Goal: Task Accomplishment & Management: Complete application form

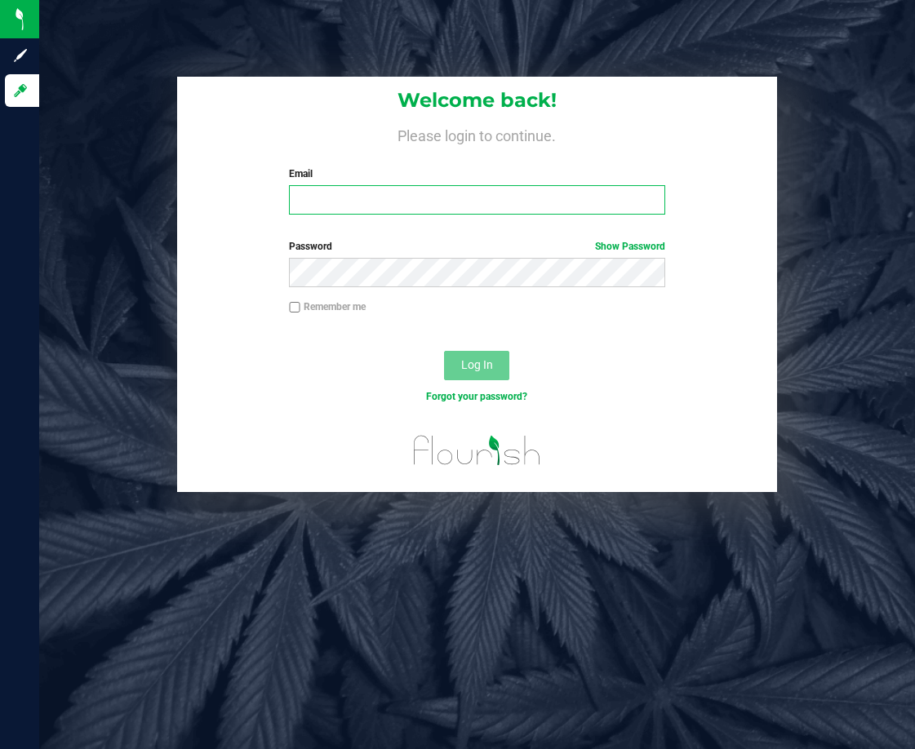
drag, startPoint x: 335, startPoint y: 197, endPoint x: 326, endPoint y: 197, distance: 9.0
click at [335, 197] on input "Email" at bounding box center [476, 199] width 375 height 29
type input "[EMAIL_ADDRESS][DOMAIN_NAME]"
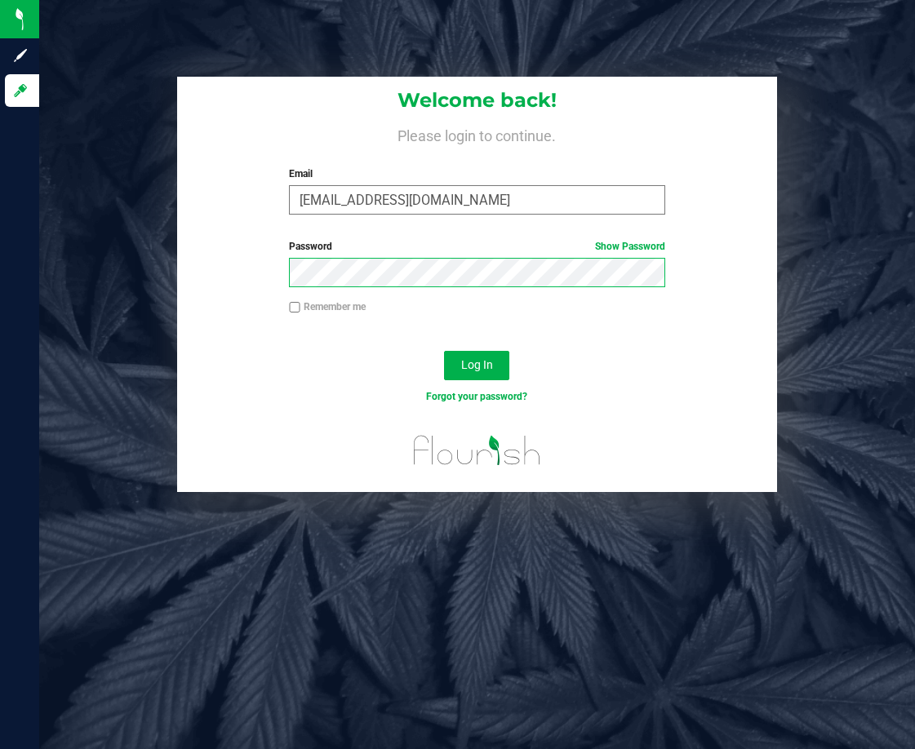
click at [444, 351] on button "Log In" at bounding box center [476, 365] width 65 height 29
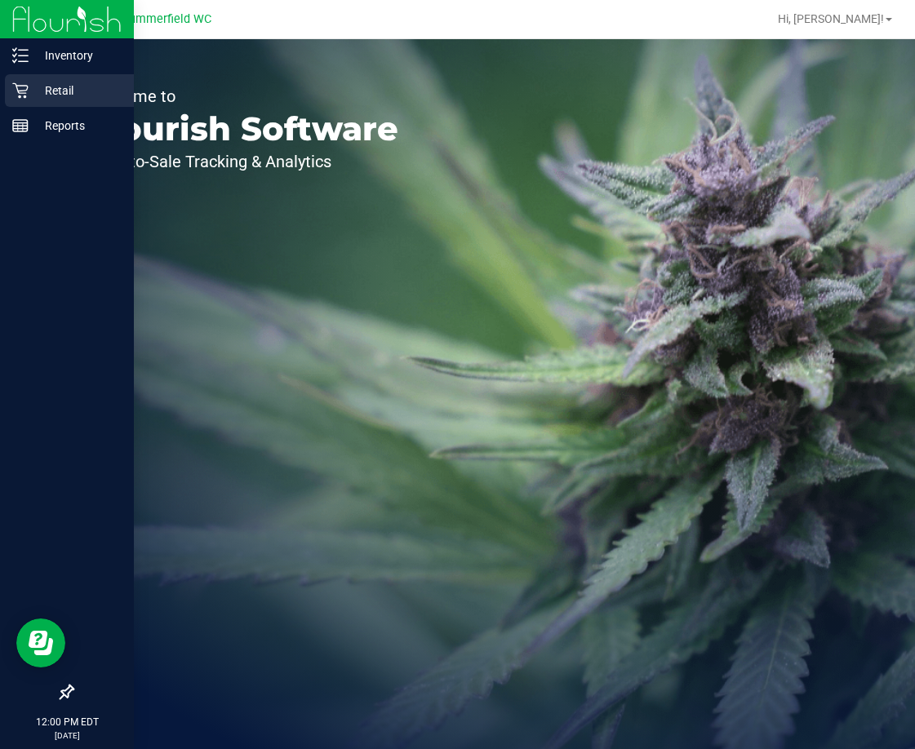
click at [59, 89] on p "Retail" at bounding box center [78, 91] width 98 height 20
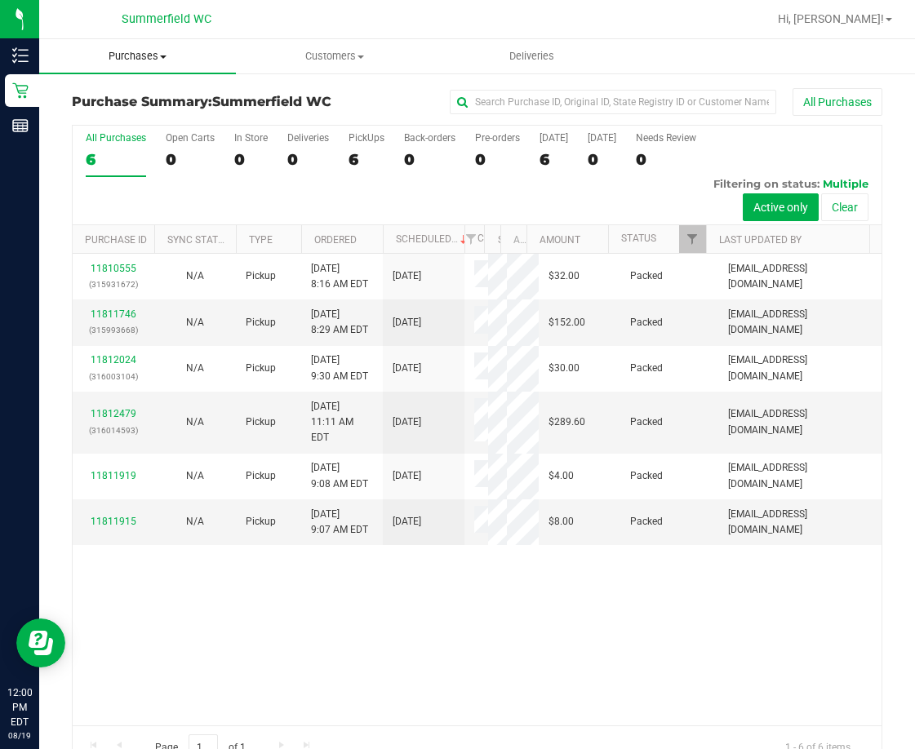
click at [149, 56] on span "Purchases" at bounding box center [137, 56] width 197 height 15
click at [91, 118] on span "Fulfillment" at bounding box center [89, 118] width 101 height 14
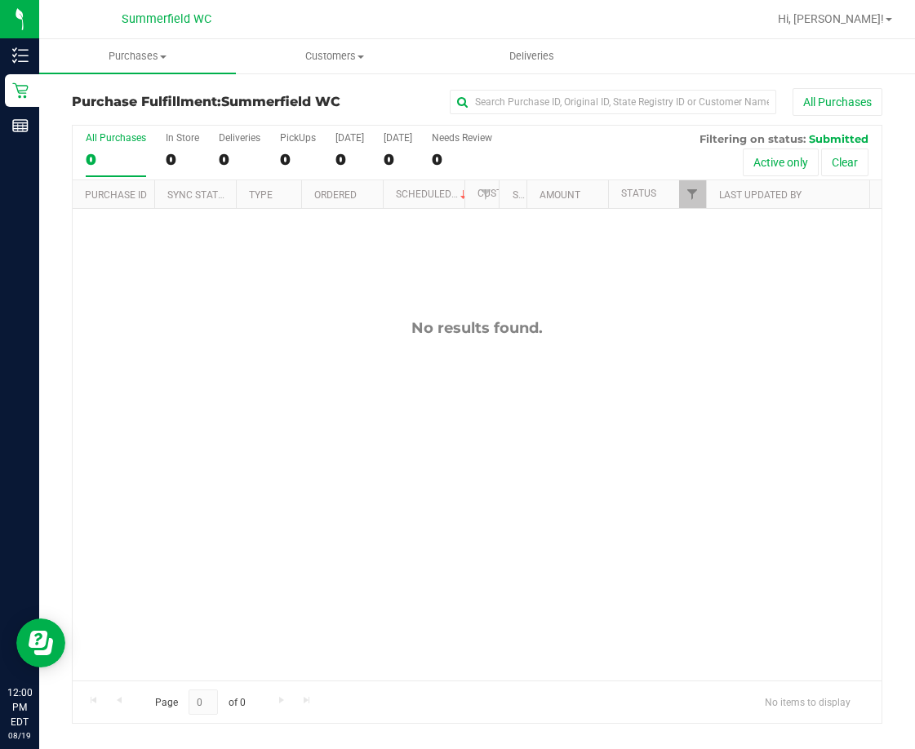
click at [419, 335] on div "No results found." at bounding box center [477, 328] width 809 height 18
click at [575, 495] on div "No results found." at bounding box center [477, 500] width 809 height 582
click at [284, 485] on div "No results found." at bounding box center [477, 500] width 809 height 582
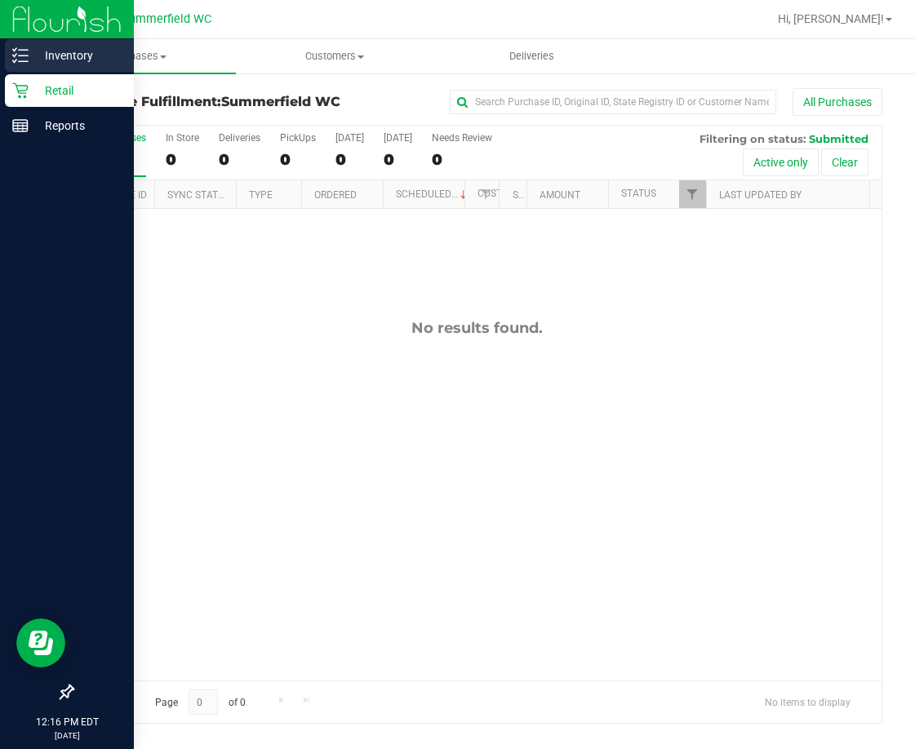
click at [55, 54] on p "Inventory" at bounding box center [78, 56] width 98 height 20
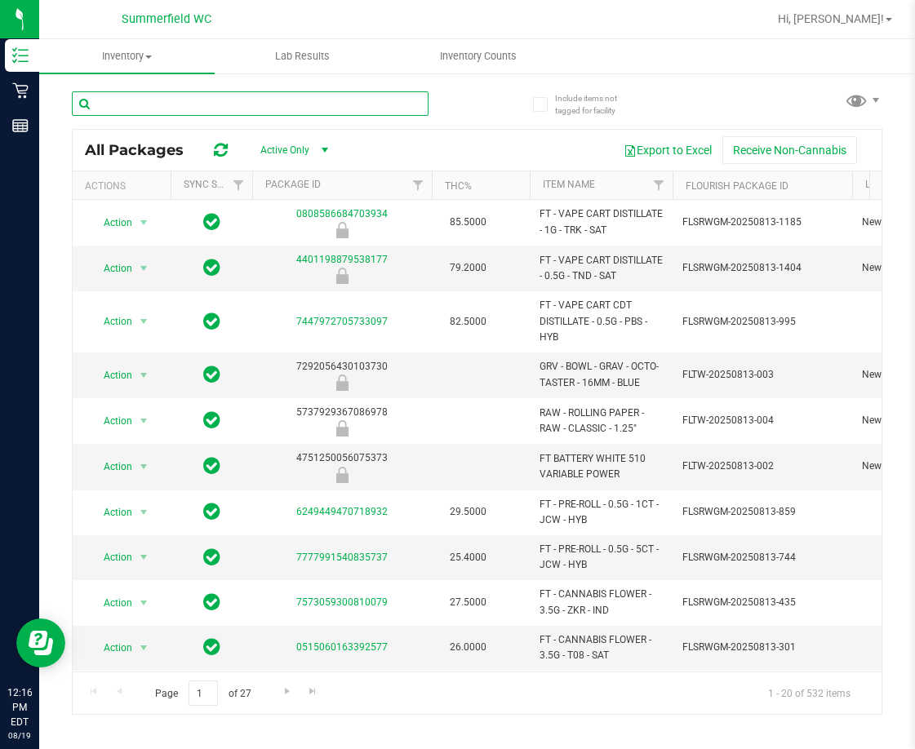
click at [256, 110] on input "text" at bounding box center [250, 103] width 357 height 24
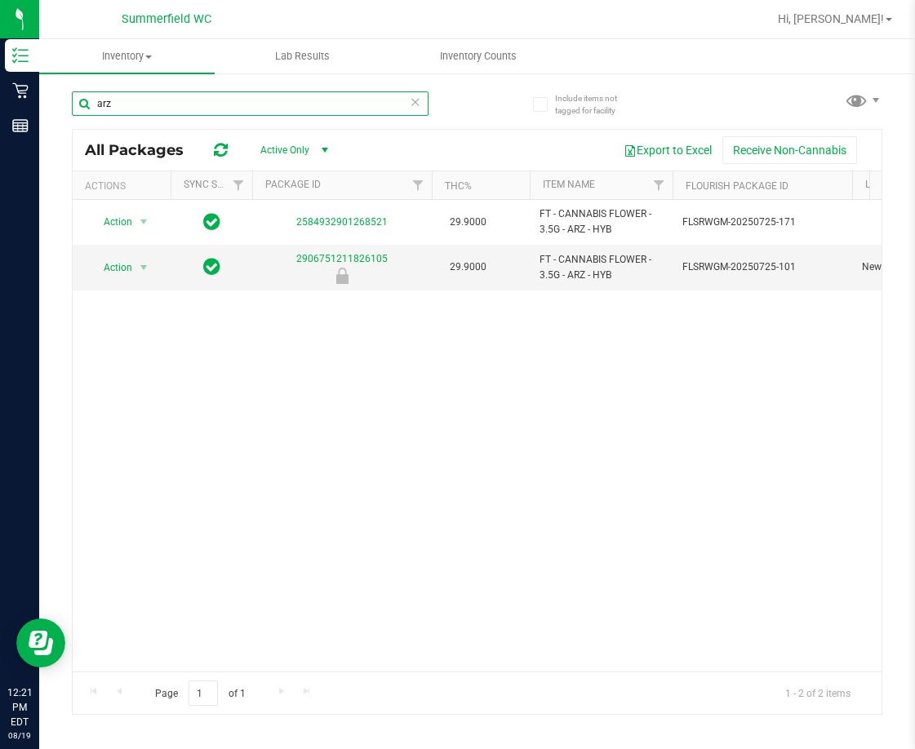
drag, startPoint x: 112, startPoint y: 105, endPoint x: 71, endPoint y: 100, distance: 41.2
click at [71, 100] on div "Include items not tagged for facility arz All Packages Active Only Active Only …" at bounding box center [477, 321] width 876 height 498
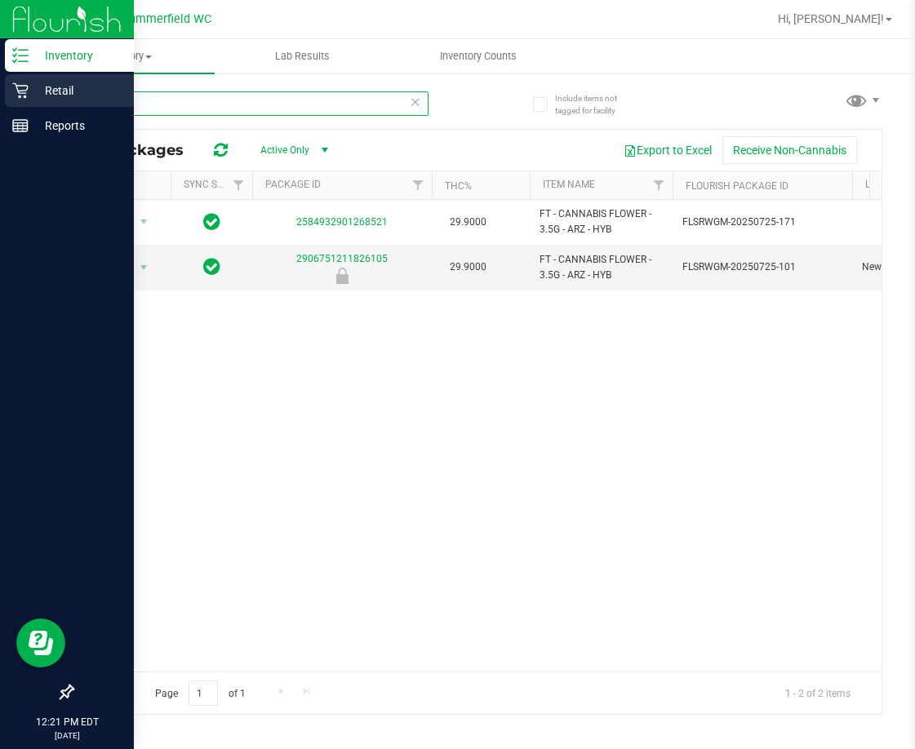
type input "arz"
click at [60, 91] on p "Retail" at bounding box center [78, 91] width 98 height 20
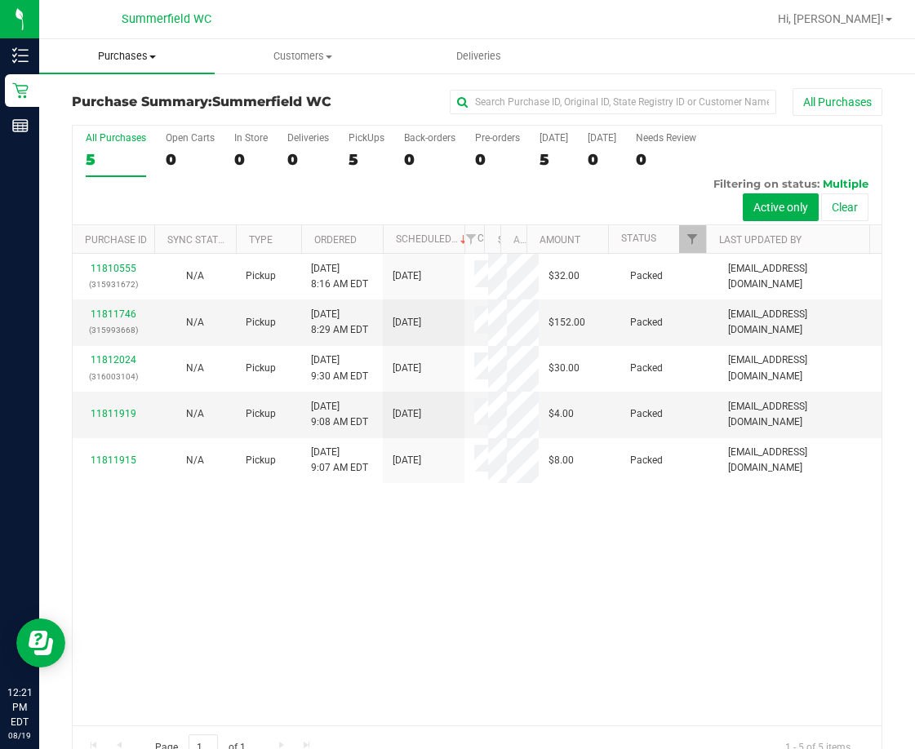
click at [128, 55] on span "Purchases" at bounding box center [126, 56] width 175 height 15
click at [116, 117] on span "Fulfillment" at bounding box center [89, 118] width 101 height 14
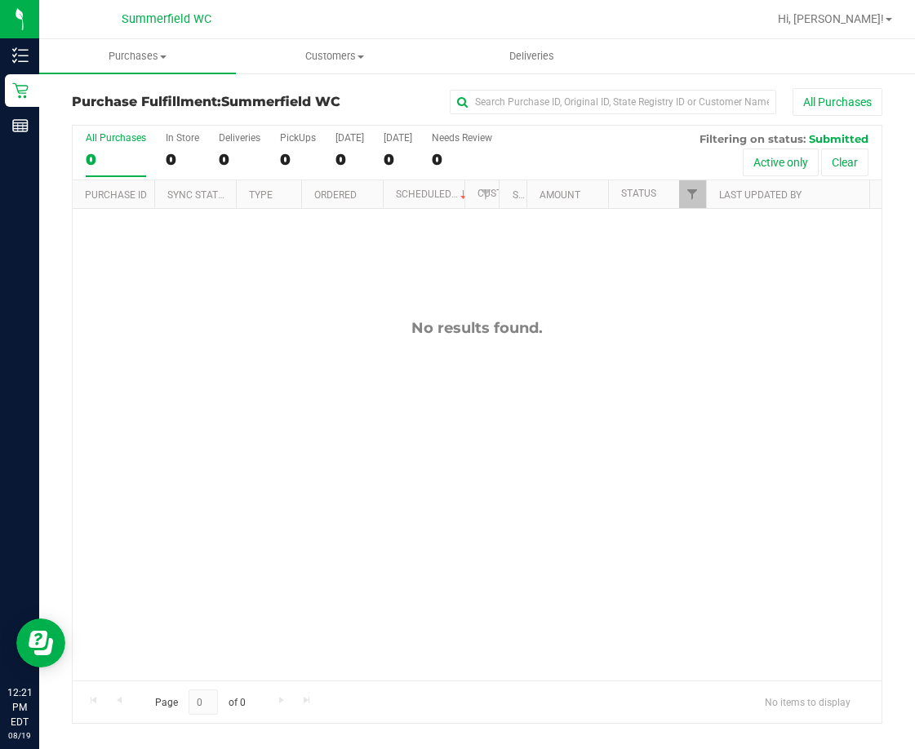
click at [248, 328] on div "No results found." at bounding box center [477, 328] width 809 height 18
click at [471, 495] on div "No results found." at bounding box center [477, 500] width 809 height 582
click at [574, 463] on div "No results found." at bounding box center [477, 500] width 809 height 582
drag, startPoint x: 692, startPoint y: 514, endPoint x: 674, endPoint y: 515, distance: 18.0
click at [690, 515] on div "No results found." at bounding box center [477, 500] width 809 height 582
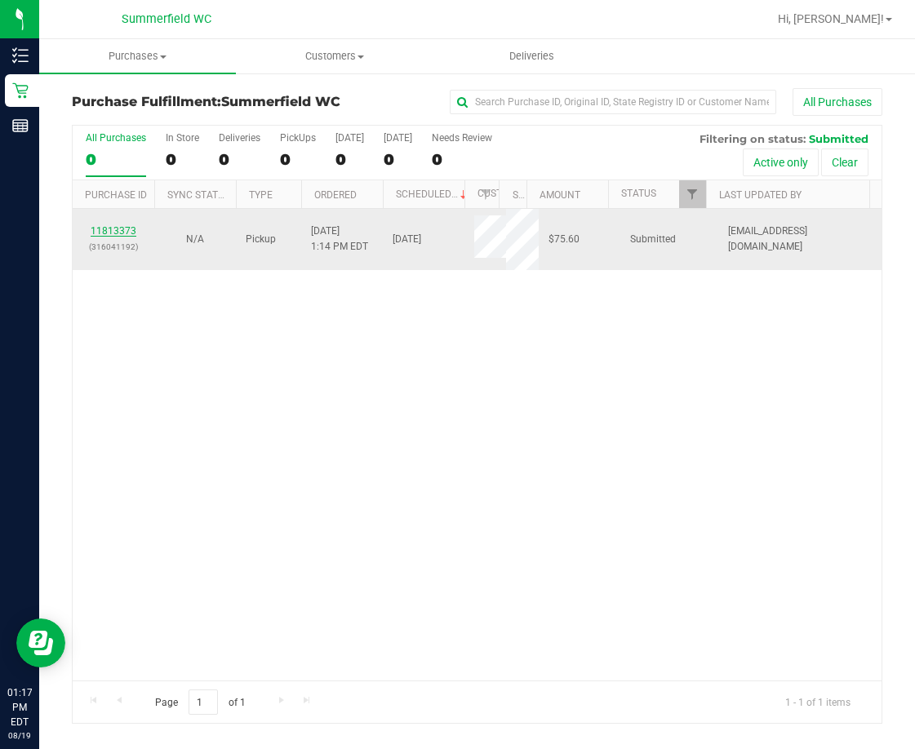
click at [111, 229] on link "11813373" at bounding box center [114, 230] width 46 height 11
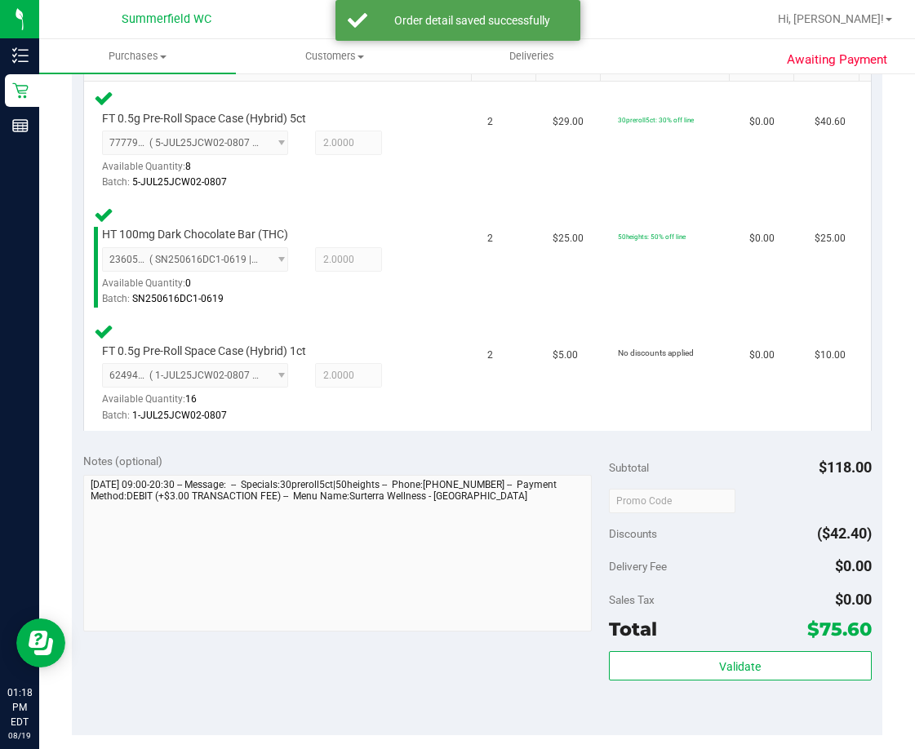
scroll to position [490, 0]
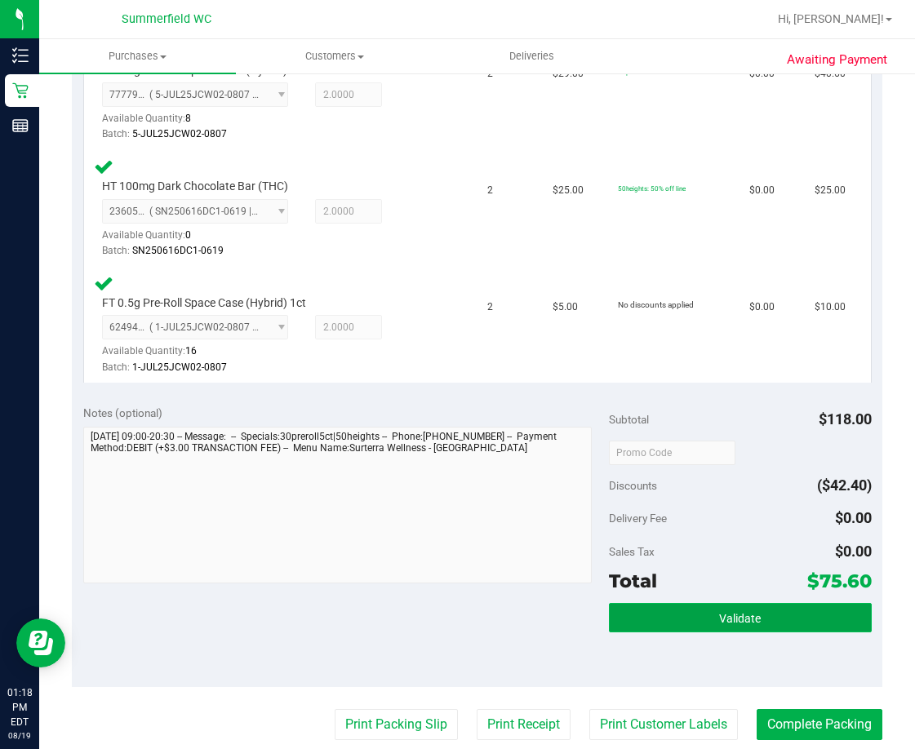
click at [735, 615] on span "Validate" at bounding box center [740, 618] width 42 height 13
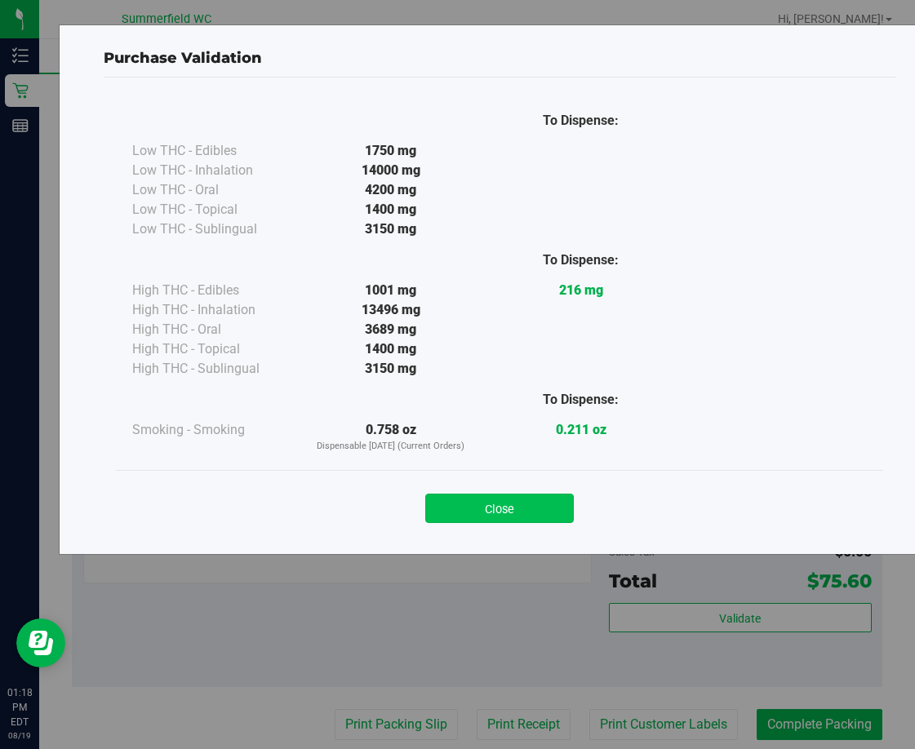
click at [514, 509] on button "Close" at bounding box center [499, 508] width 149 height 29
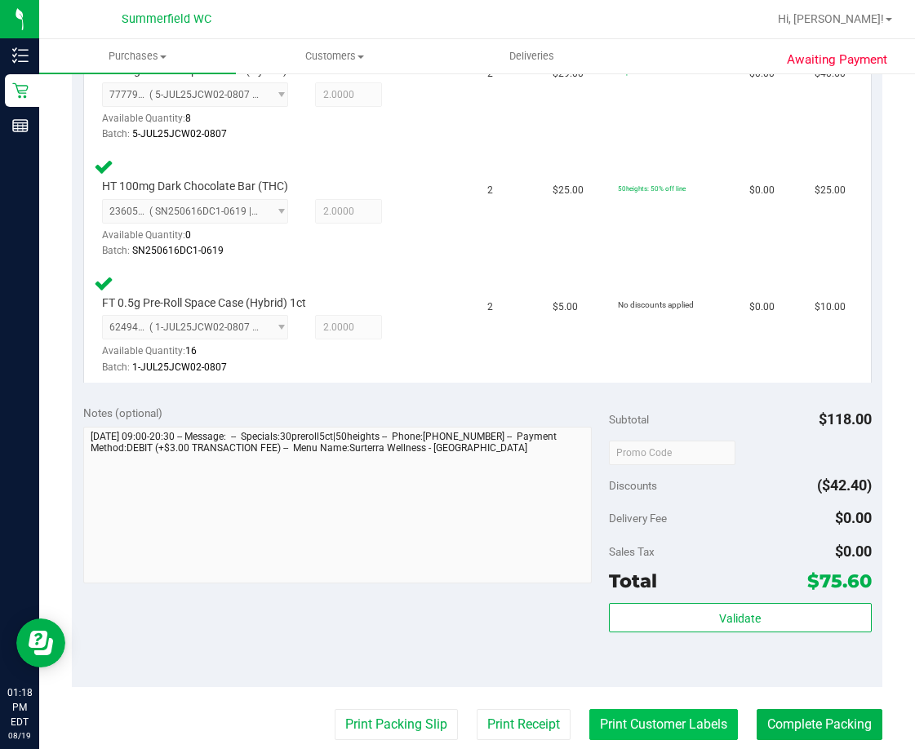
click at [664, 725] on button "Print Customer Labels" at bounding box center [663, 724] width 149 height 31
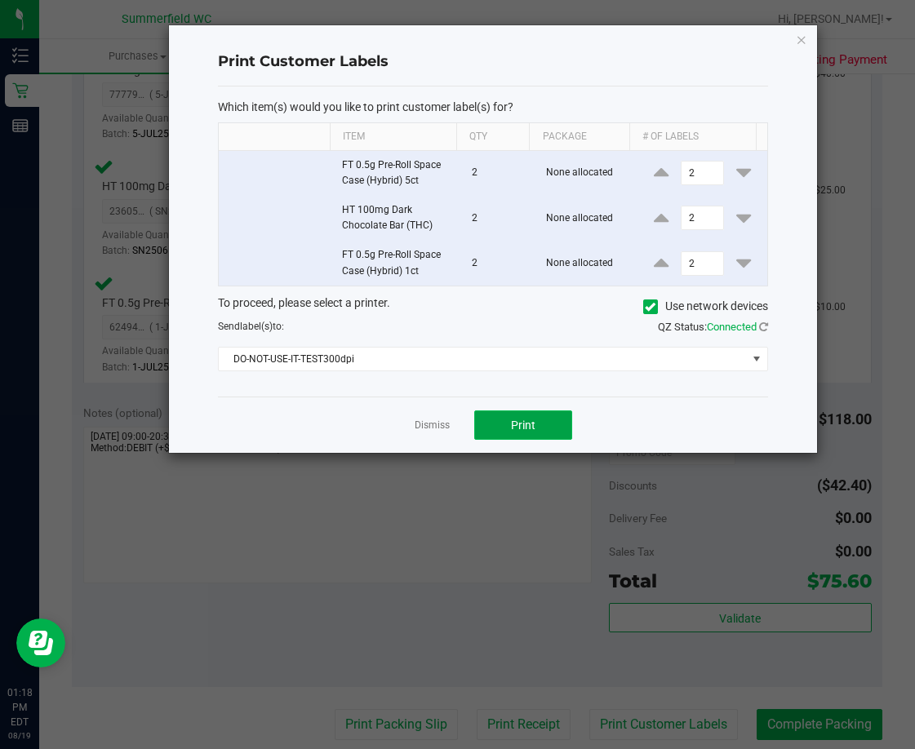
click at [526, 436] on button "Print" at bounding box center [523, 425] width 98 height 29
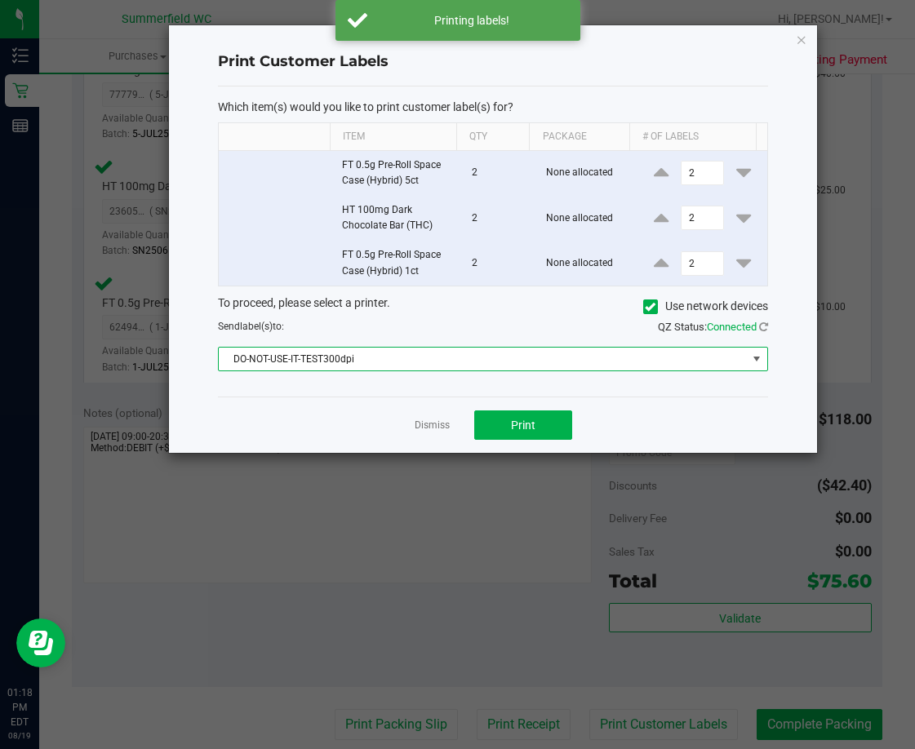
click at [424, 361] on span "DO-NOT-USE-IT-TEST300dpi" at bounding box center [482, 359] width 527 height 23
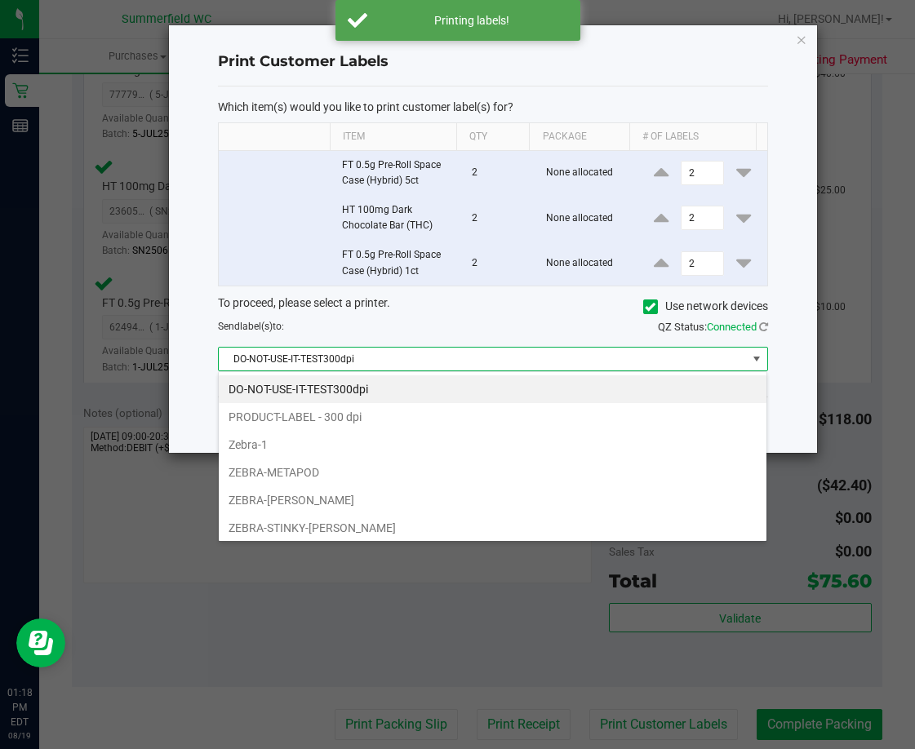
scroll to position [24, 549]
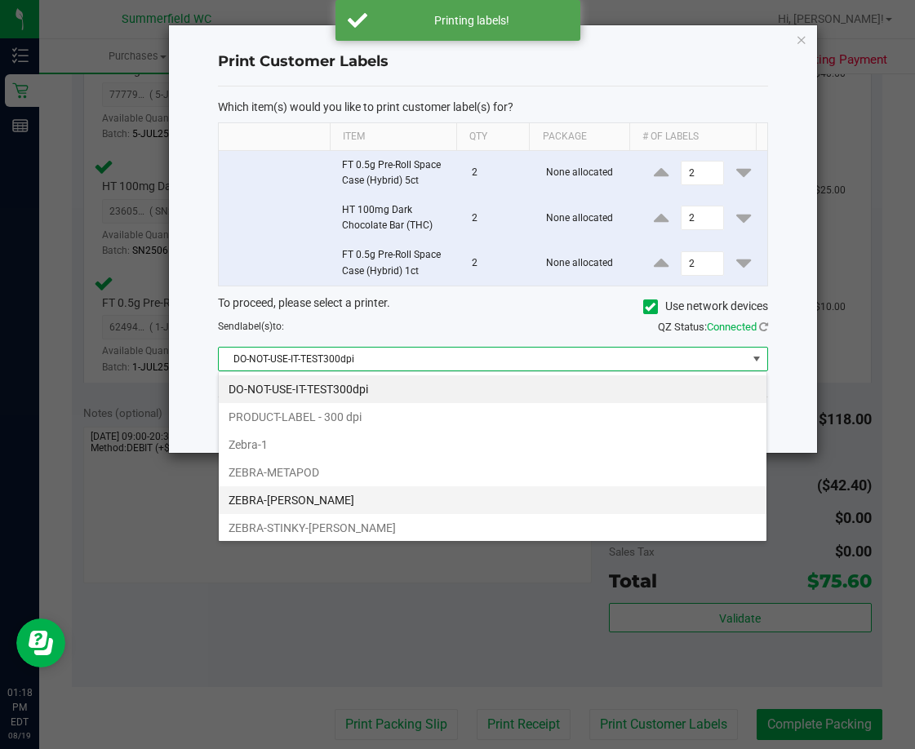
click at [310, 486] on li "ZEBRA-[PERSON_NAME]" at bounding box center [493, 500] width 548 height 28
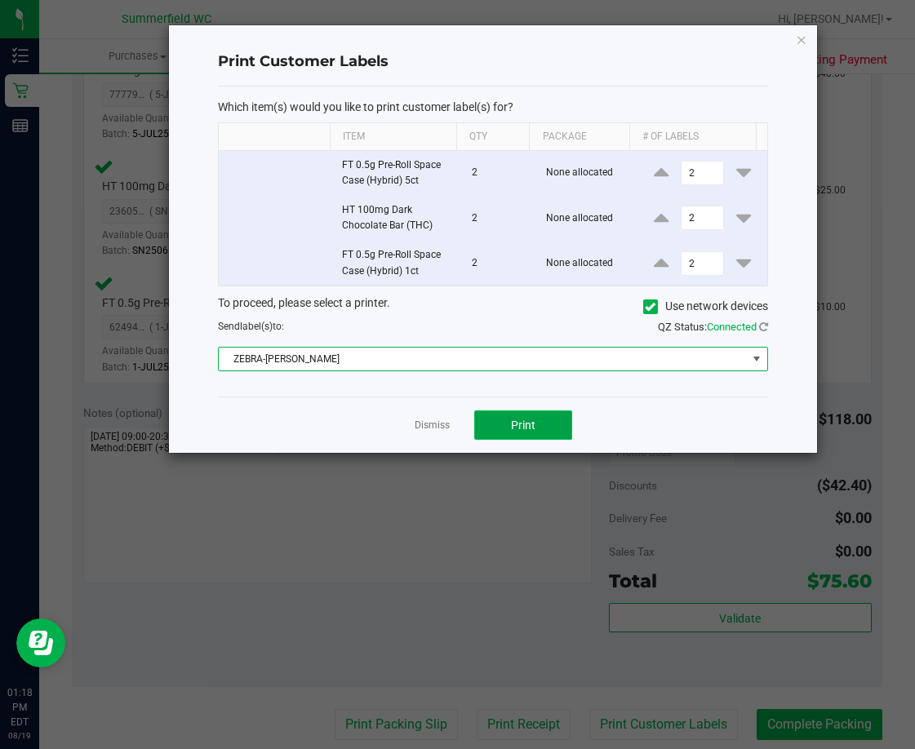
click at [534, 419] on span "Print" at bounding box center [523, 425] width 24 height 13
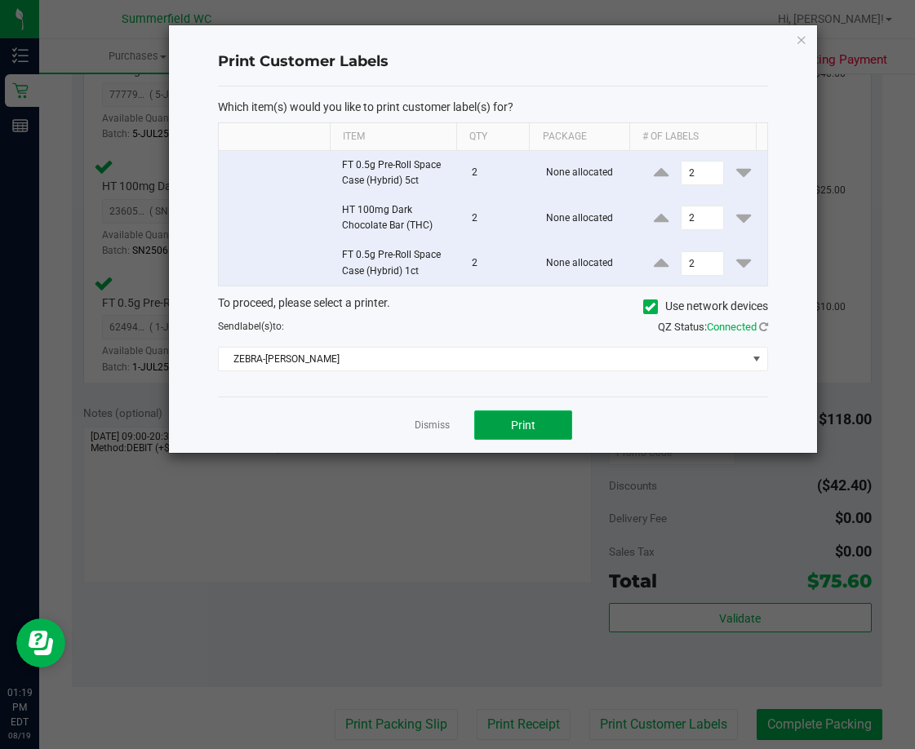
click at [502, 426] on button "Print" at bounding box center [523, 425] width 98 height 29
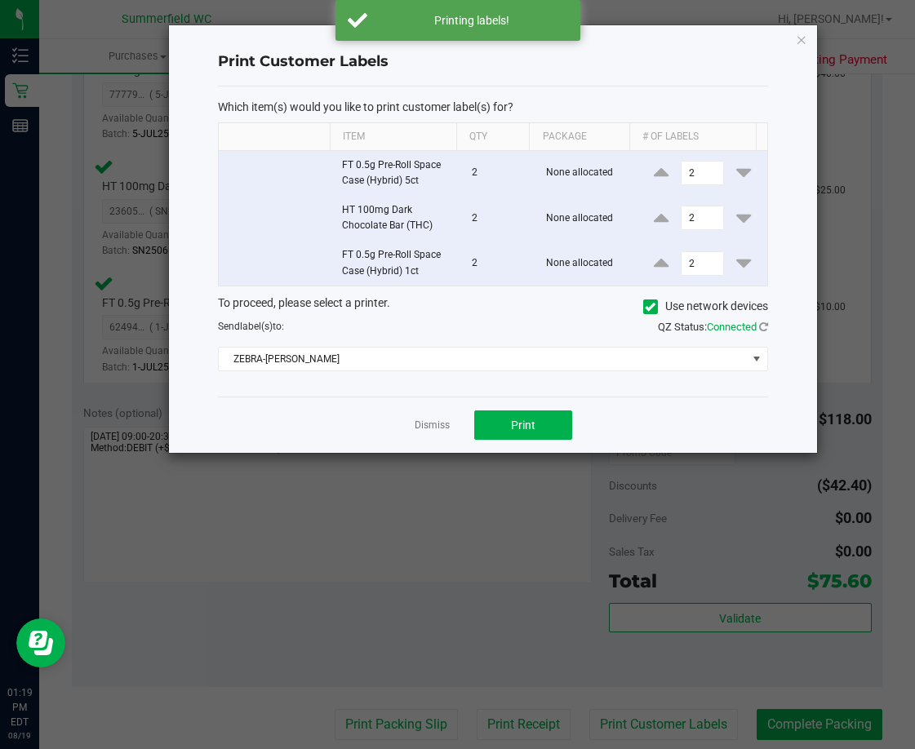
click at [428, 428] on link "Dismiss" at bounding box center [432, 426] width 35 height 14
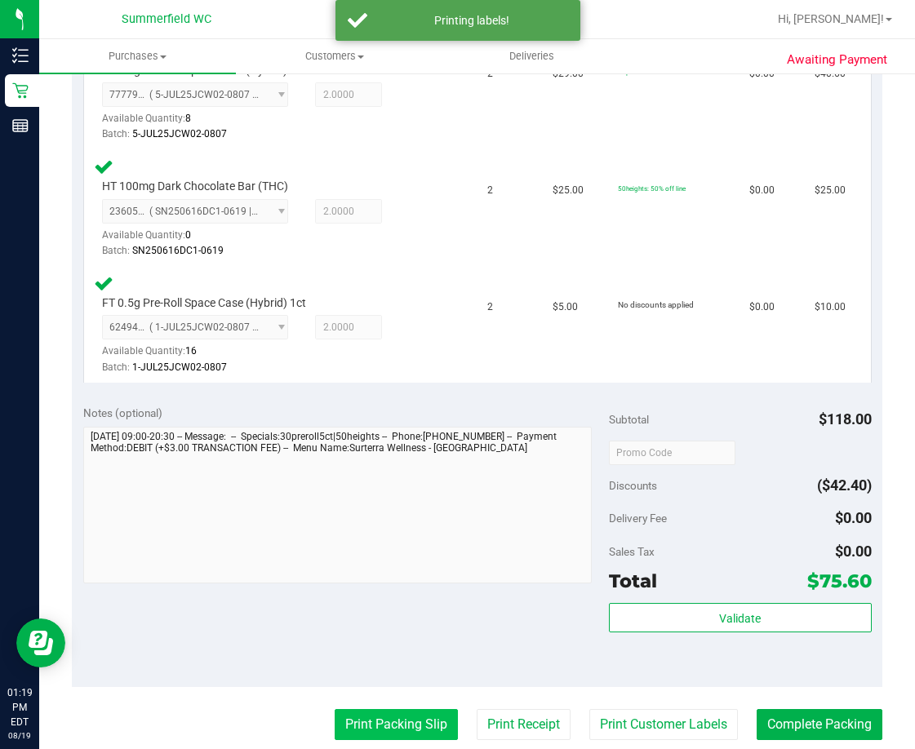
click at [352, 725] on button "Print Packing Slip" at bounding box center [396, 724] width 123 height 31
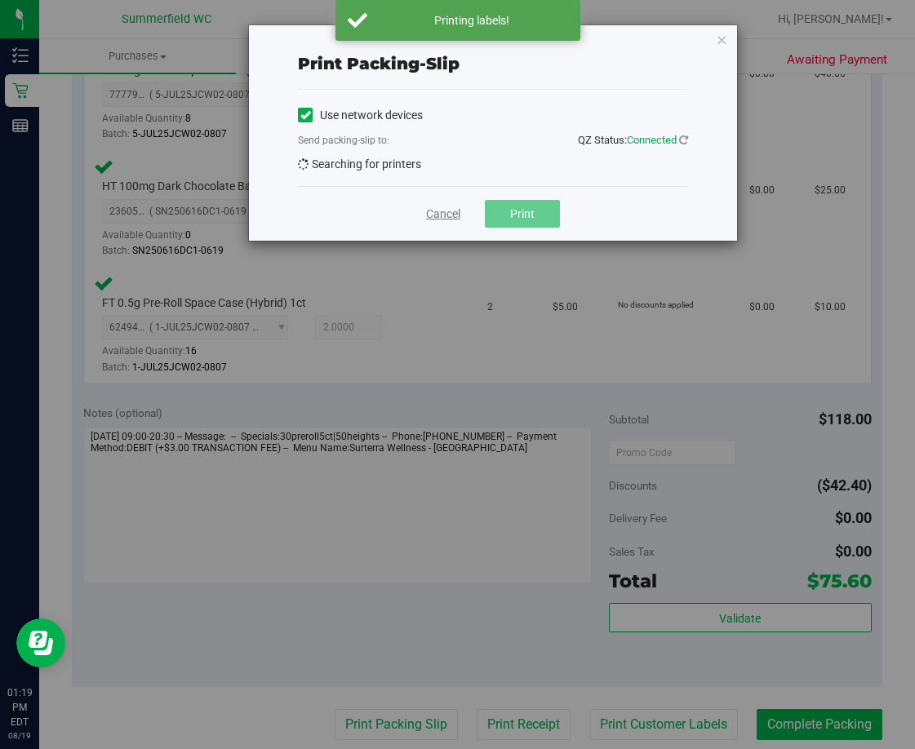
click at [449, 215] on link "Cancel" at bounding box center [443, 214] width 34 height 17
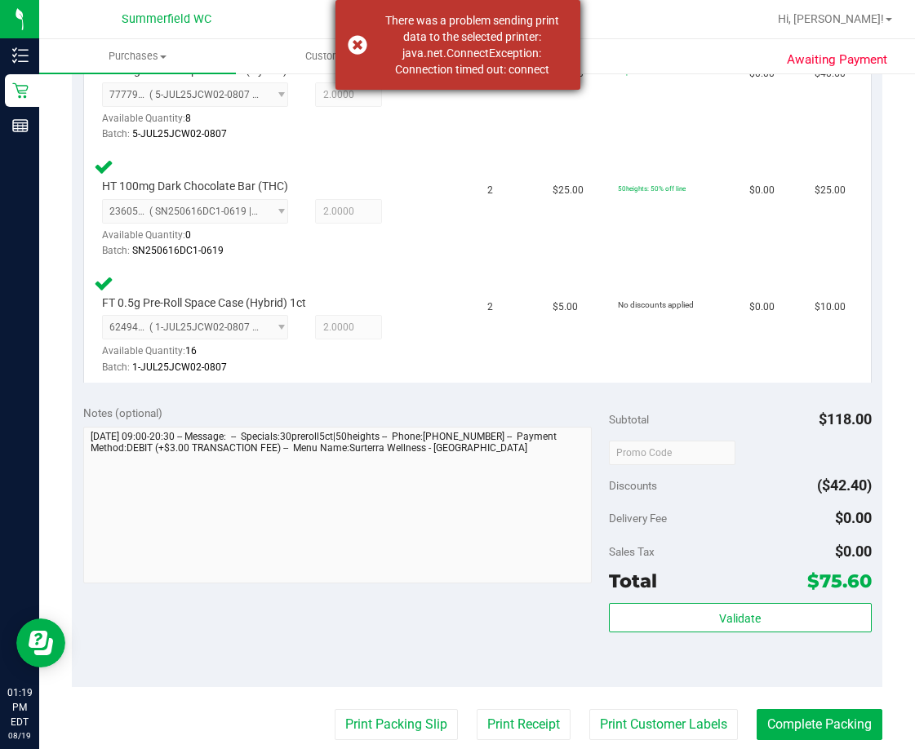
click at [360, 36] on div "There was a problem sending print data to the selected printer: java.net.Connec…" at bounding box center [457, 45] width 245 height 90
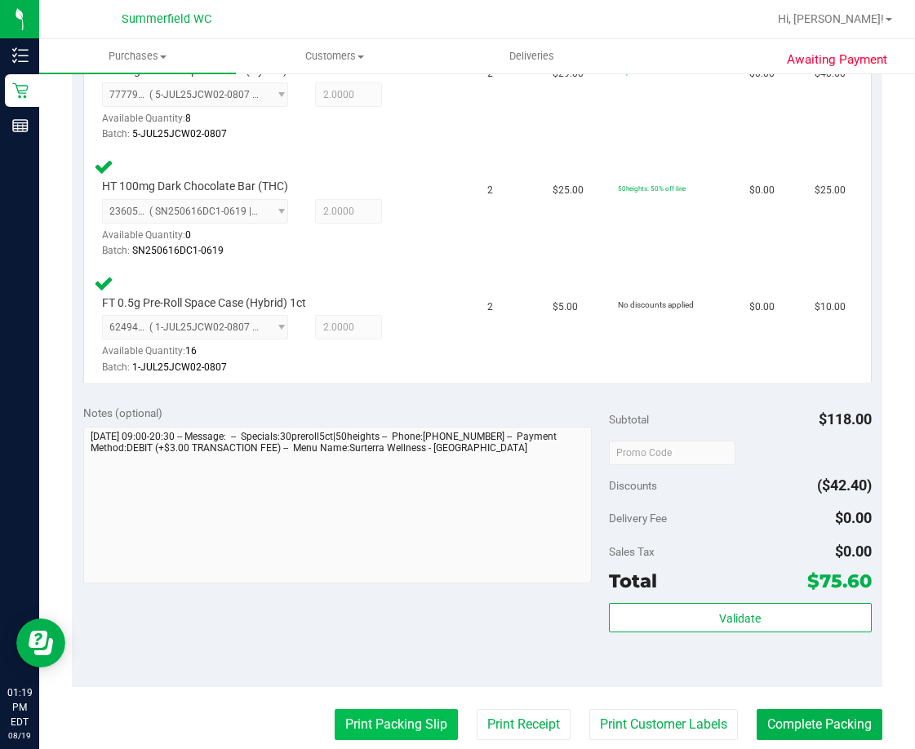
click at [389, 721] on button "Print Packing Slip" at bounding box center [396, 724] width 123 height 31
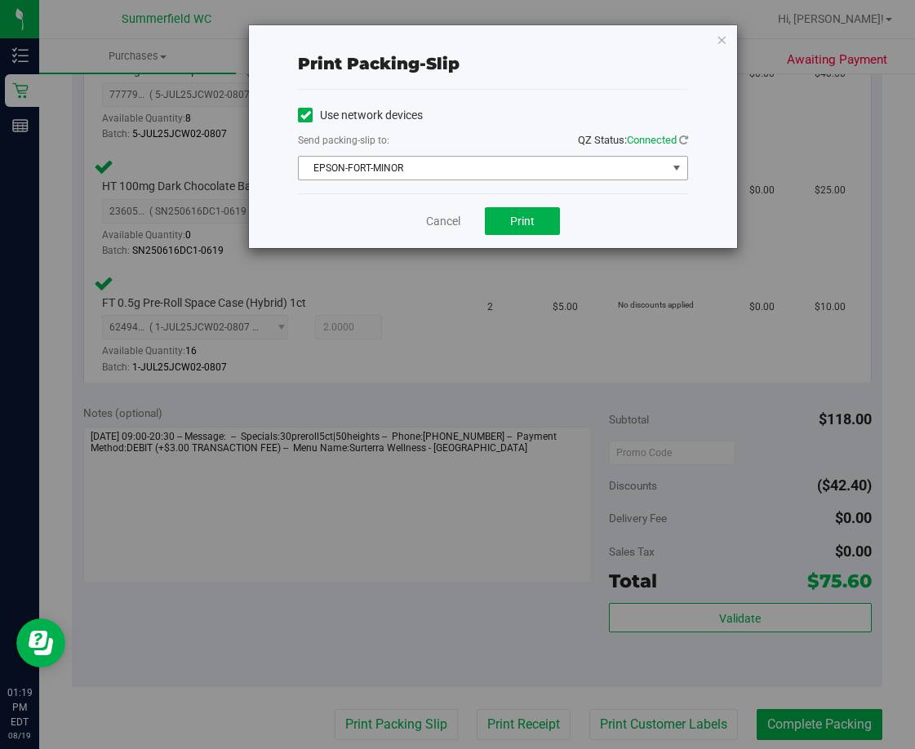
click at [519, 167] on span "EPSON-FORT-MINOR" at bounding box center [483, 168] width 368 height 23
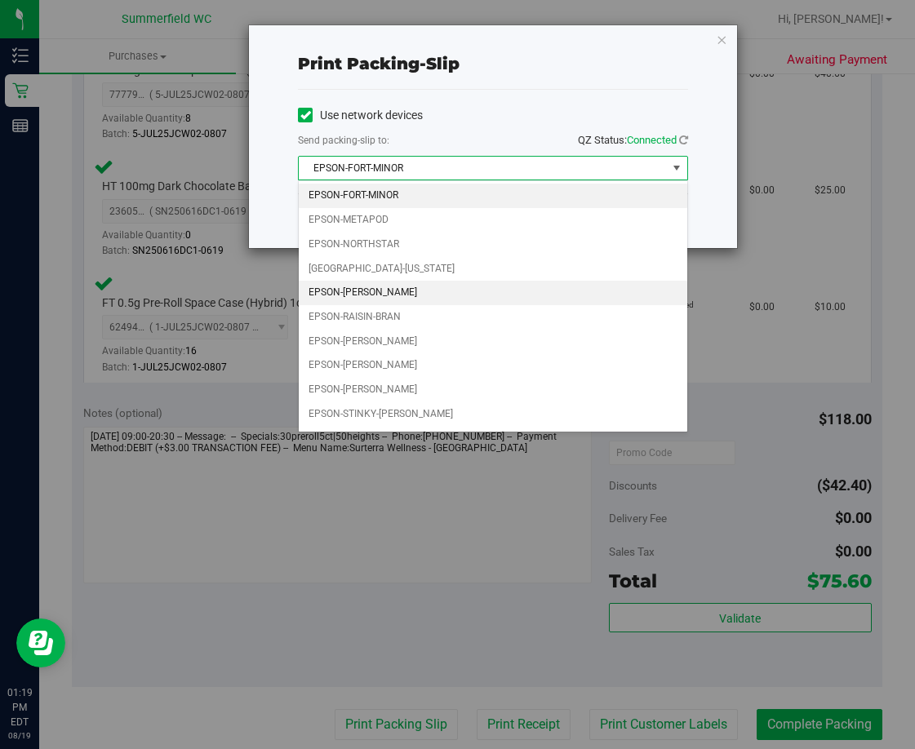
click at [381, 293] on li "EPSON-[PERSON_NAME]" at bounding box center [493, 293] width 388 height 24
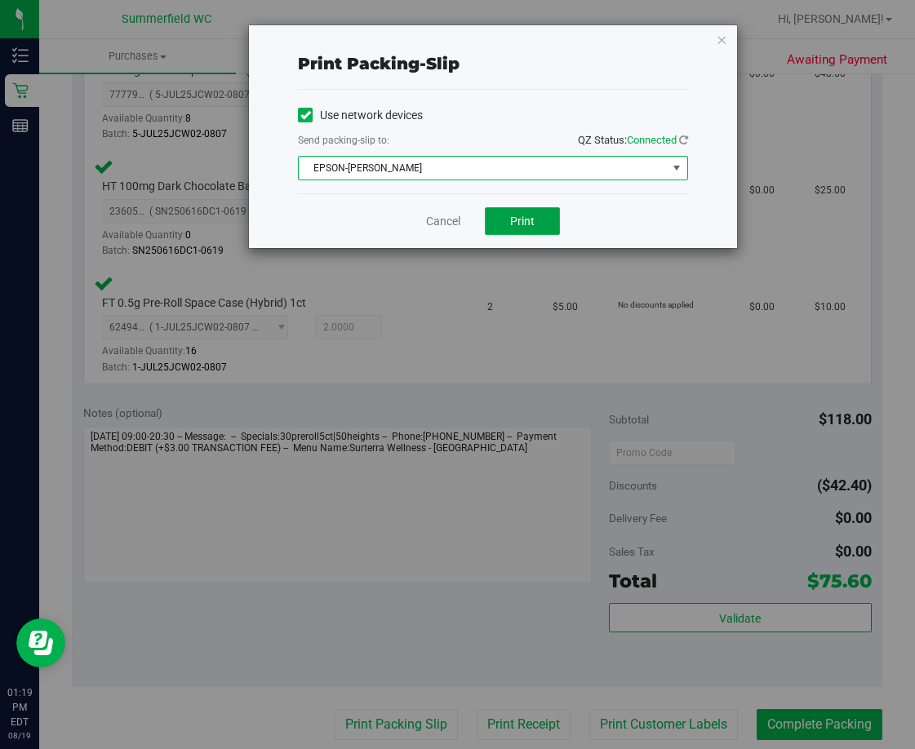
click at [501, 225] on button "Print" at bounding box center [522, 221] width 75 height 28
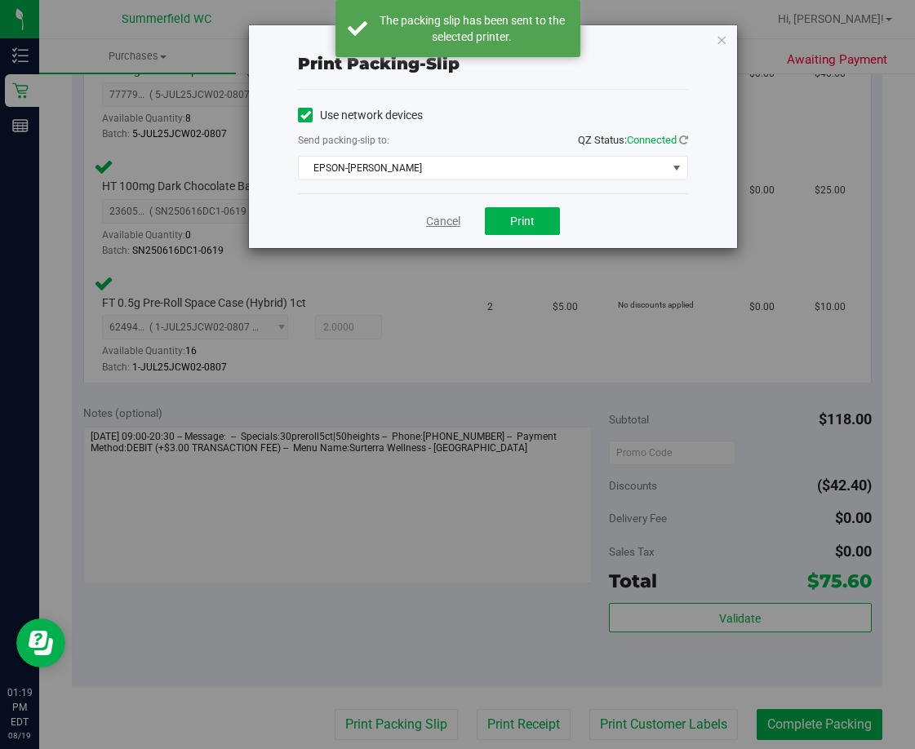
click at [435, 217] on link "Cancel" at bounding box center [443, 221] width 34 height 17
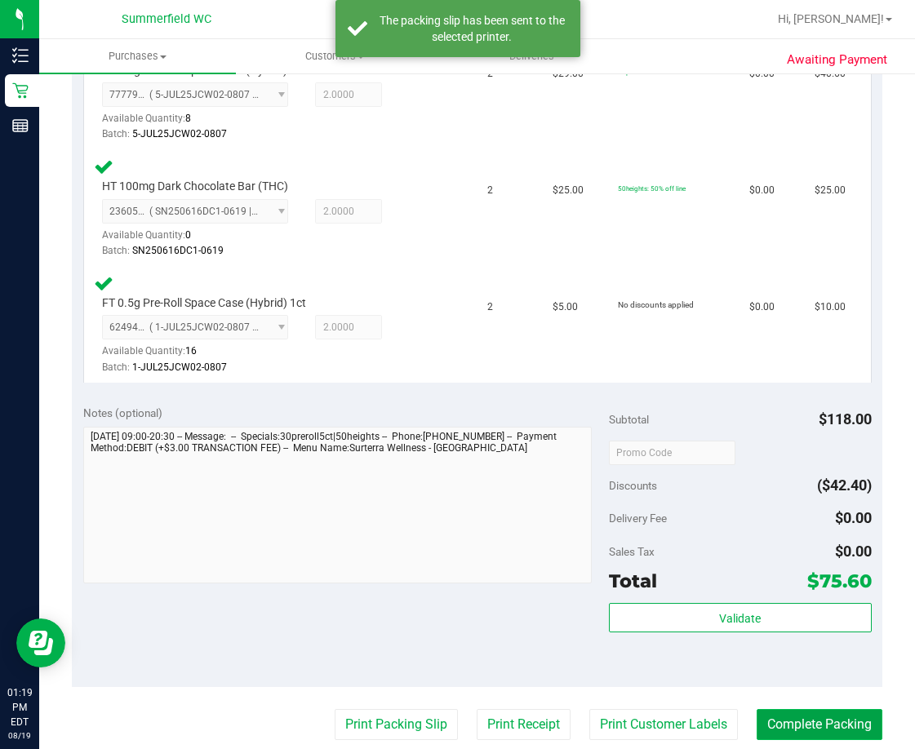
click at [801, 710] on button "Complete Packing" at bounding box center [820, 724] width 126 height 31
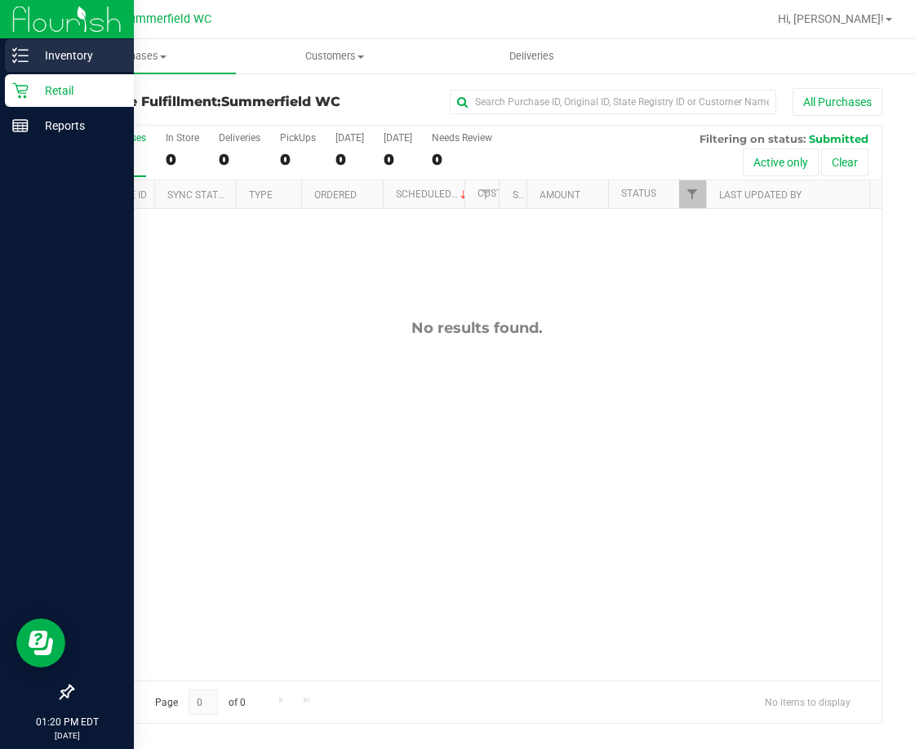
click at [67, 52] on p "Inventory" at bounding box center [78, 56] width 98 height 20
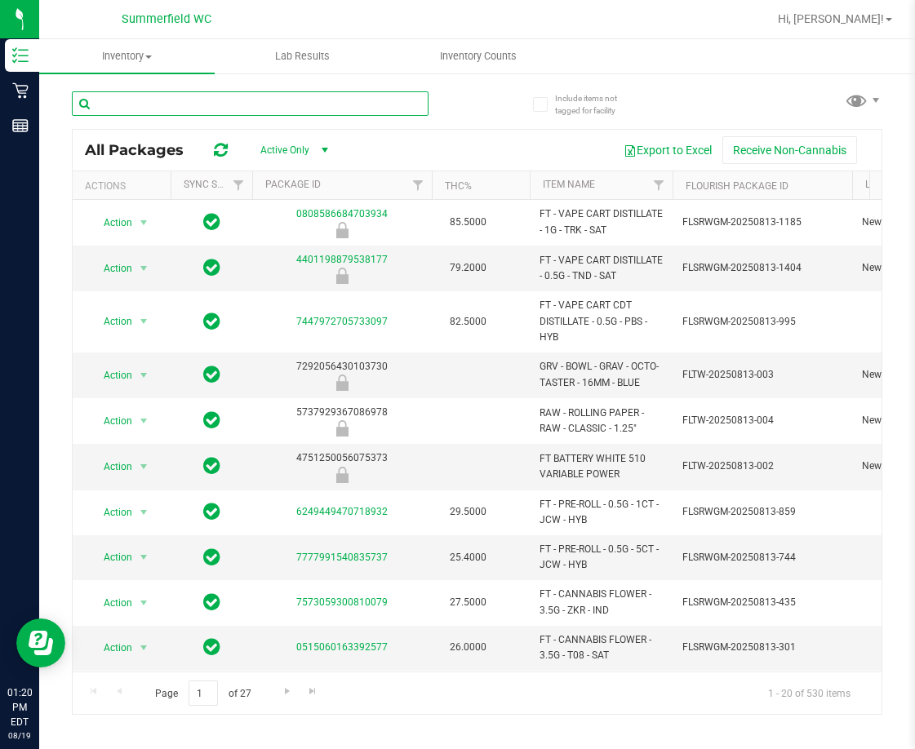
click at [166, 102] on input "text" at bounding box center [250, 103] width 357 height 24
type input "dark"
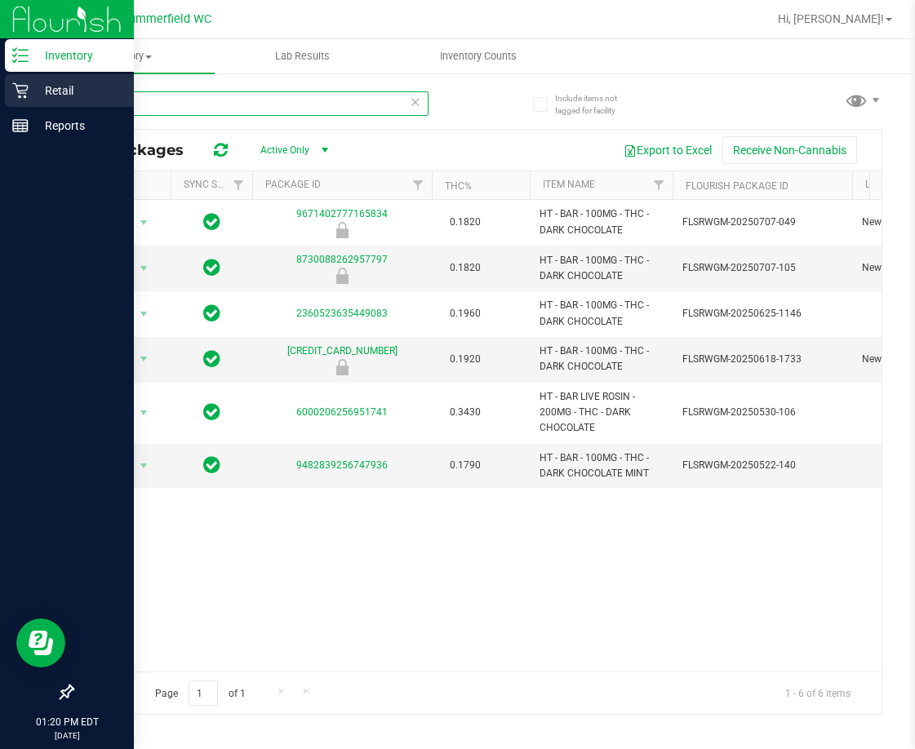
drag, startPoint x: 152, startPoint y: 97, endPoint x: 29, endPoint y: 106, distance: 123.6
click at [29, 106] on div "Inventory Retail Reports 01:20 PM EDT [DATE] 08/19 [PERSON_NAME] Hi, [PERSON_NA…" at bounding box center [457, 374] width 915 height 749
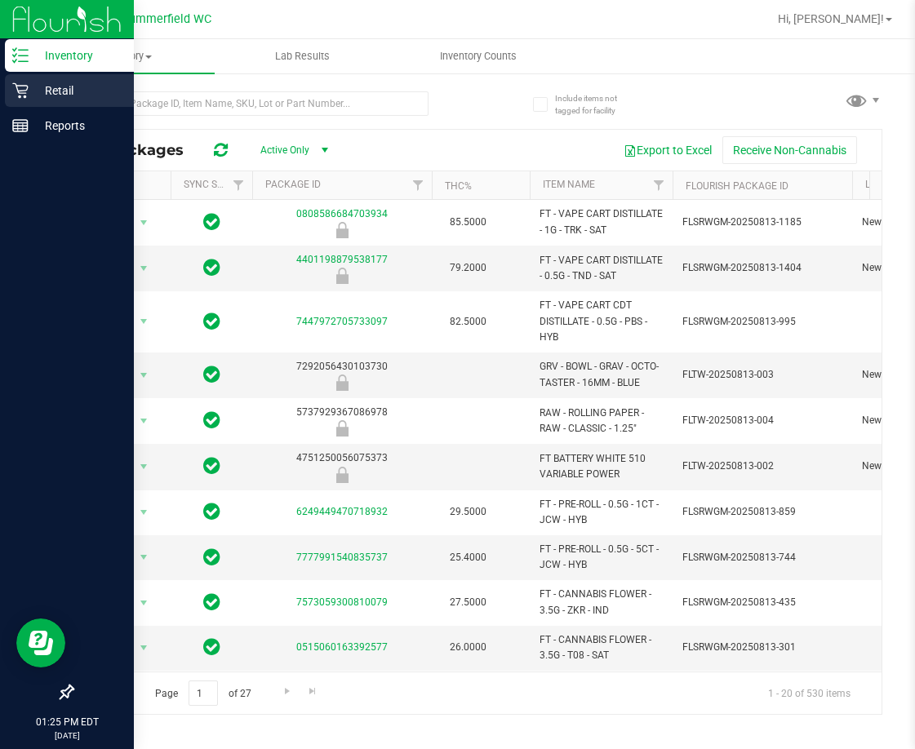
click at [53, 87] on p "Retail" at bounding box center [78, 91] width 98 height 20
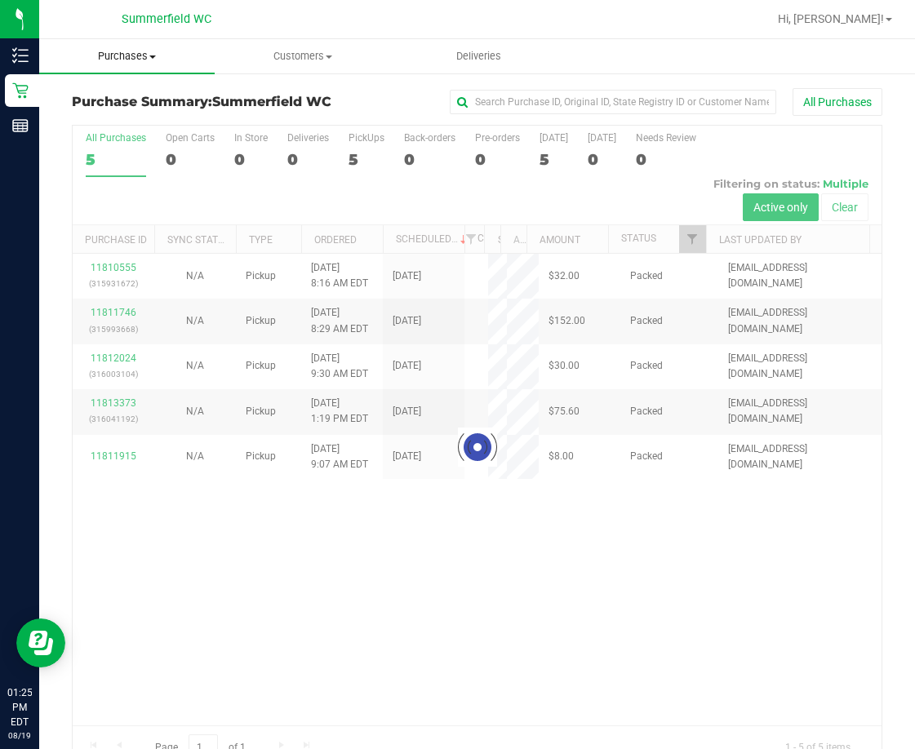
click at [126, 53] on span "Purchases" at bounding box center [126, 56] width 175 height 15
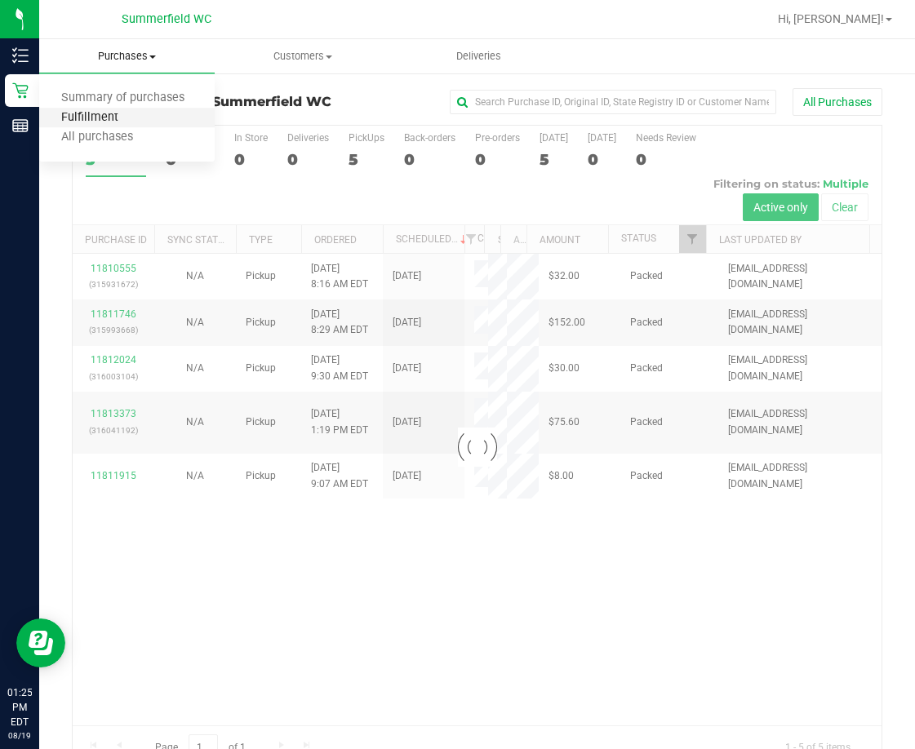
click at [118, 111] on span "Fulfillment" at bounding box center [89, 118] width 101 height 14
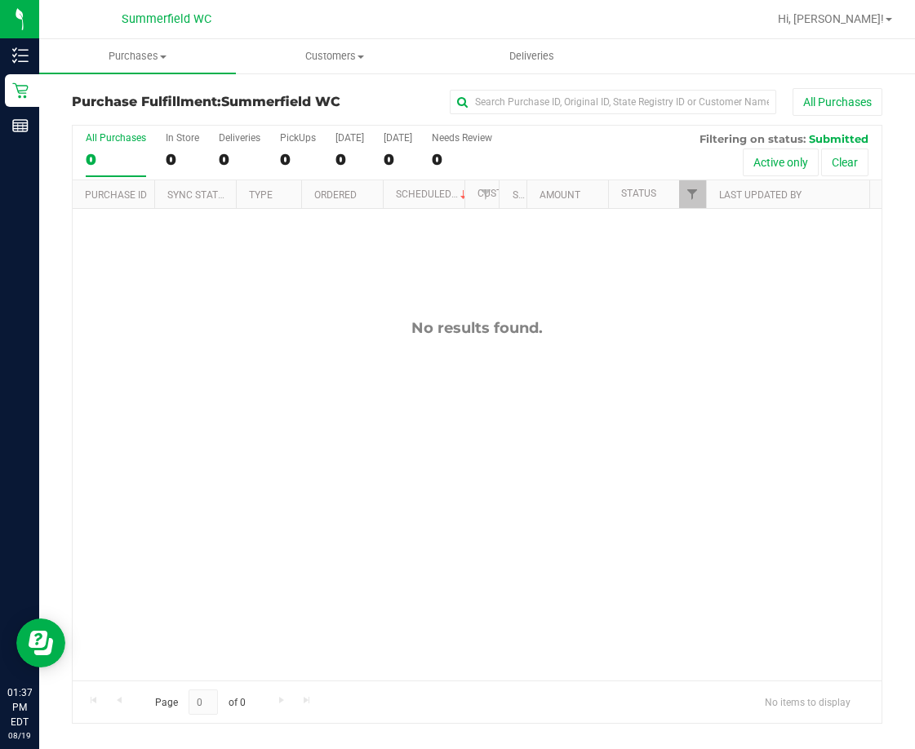
click at [350, 579] on div "No results found." at bounding box center [477, 500] width 809 height 582
click at [233, 424] on div "No results found." at bounding box center [477, 500] width 809 height 582
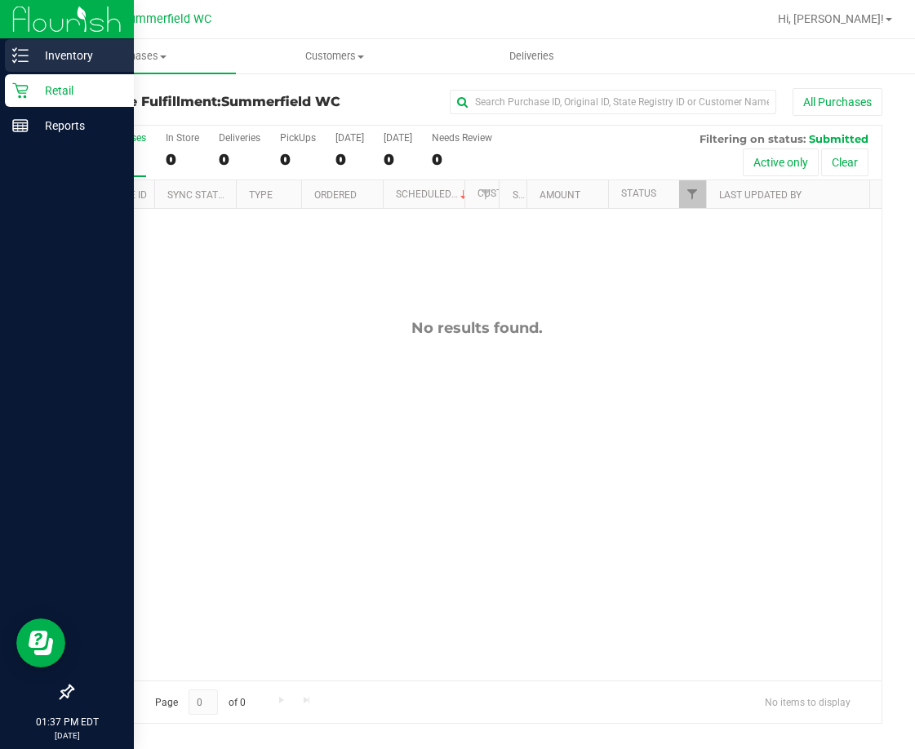
click at [63, 58] on p "Inventory" at bounding box center [78, 56] width 98 height 20
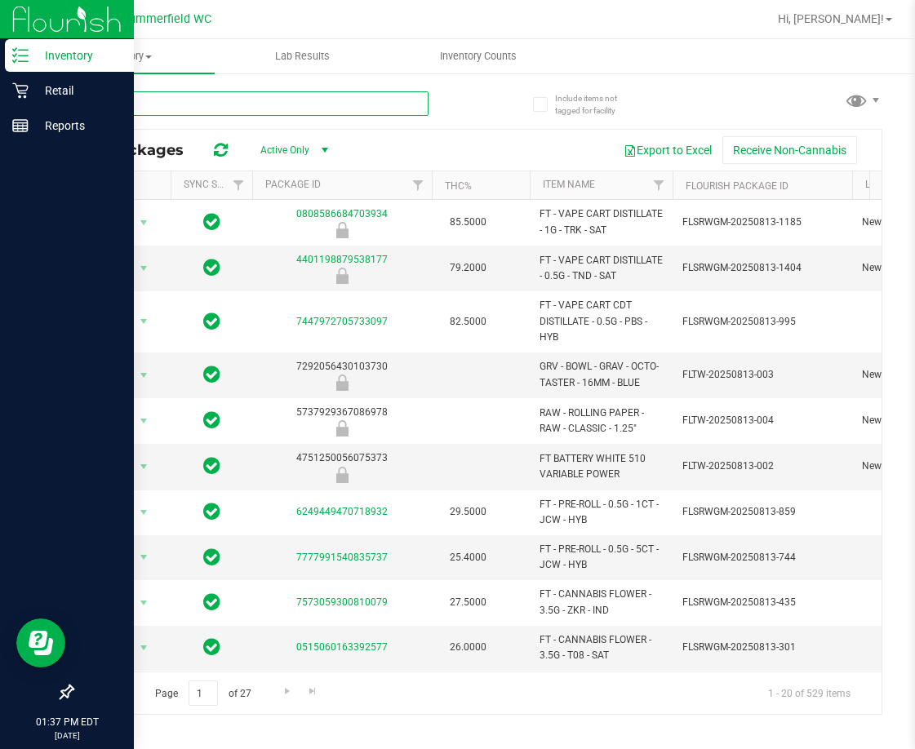
click at [160, 101] on input "text" at bounding box center [250, 103] width 357 height 24
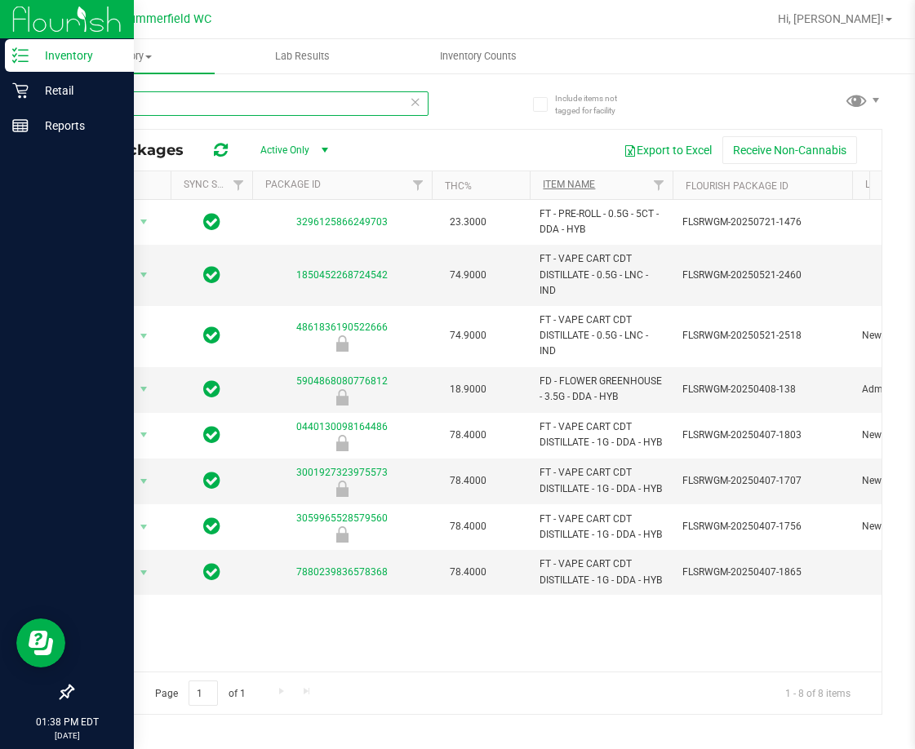
type input "dda"
click at [566, 183] on link "Item Name" at bounding box center [569, 184] width 52 height 11
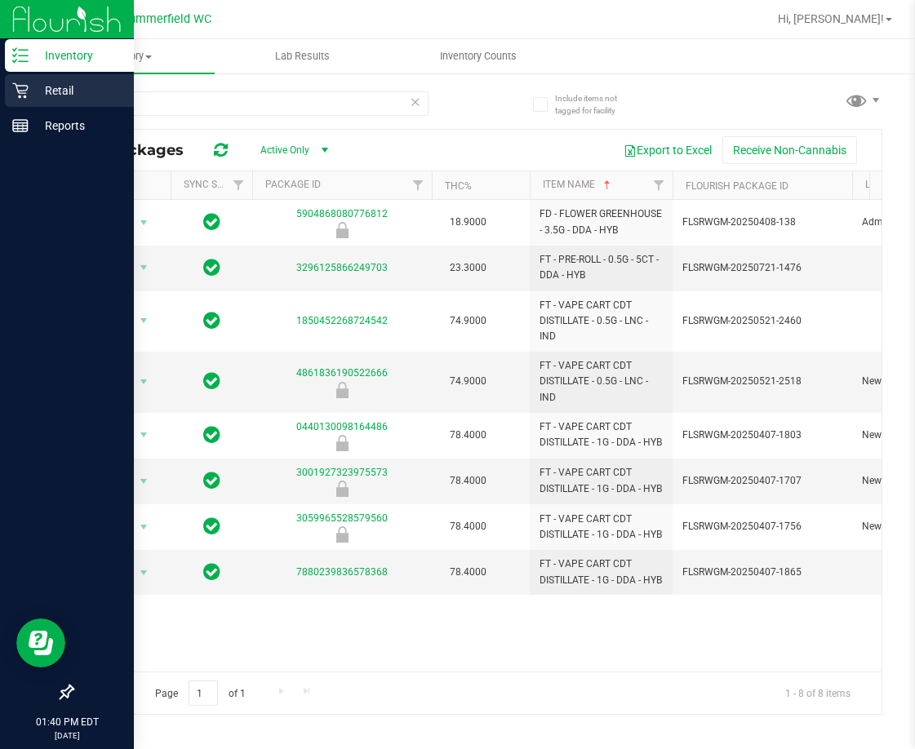
click at [51, 91] on p "Retail" at bounding box center [78, 91] width 98 height 20
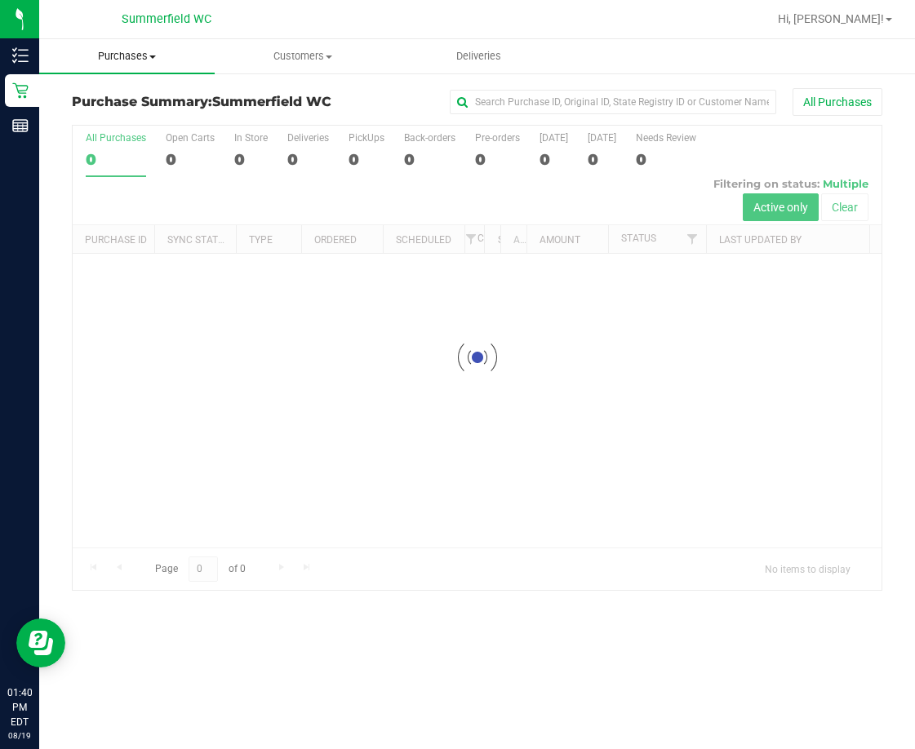
click at [137, 60] on span "Purchases" at bounding box center [126, 56] width 175 height 15
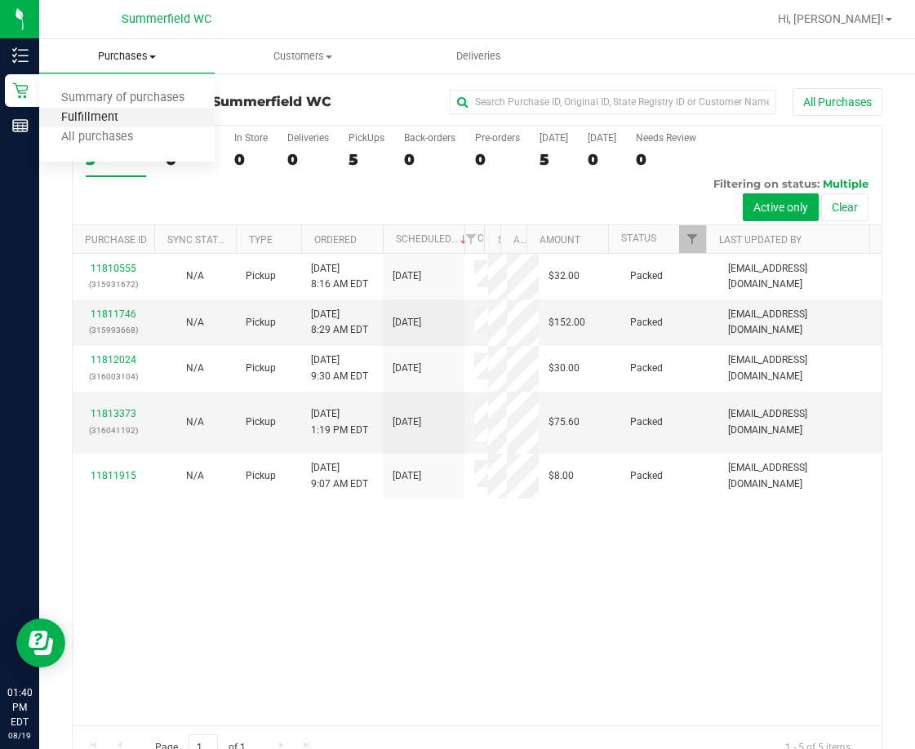
click at [85, 119] on span "Fulfillment" at bounding box center [89, 118] width 101 height 14
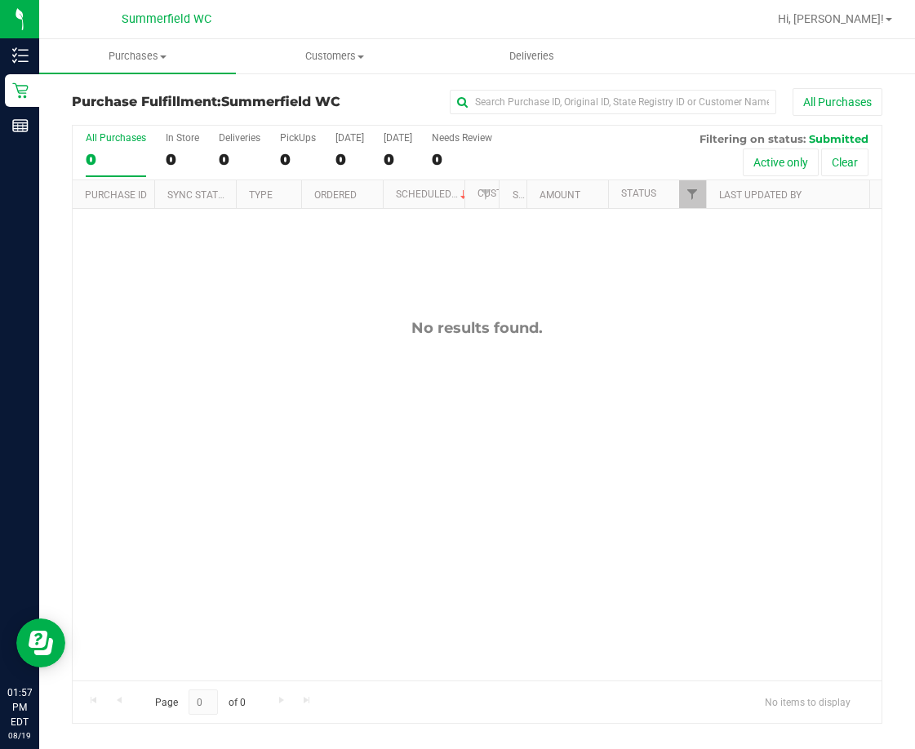
click at [378, 490] on div "No results found." at bounding box center [477, 500] width 809 height 582
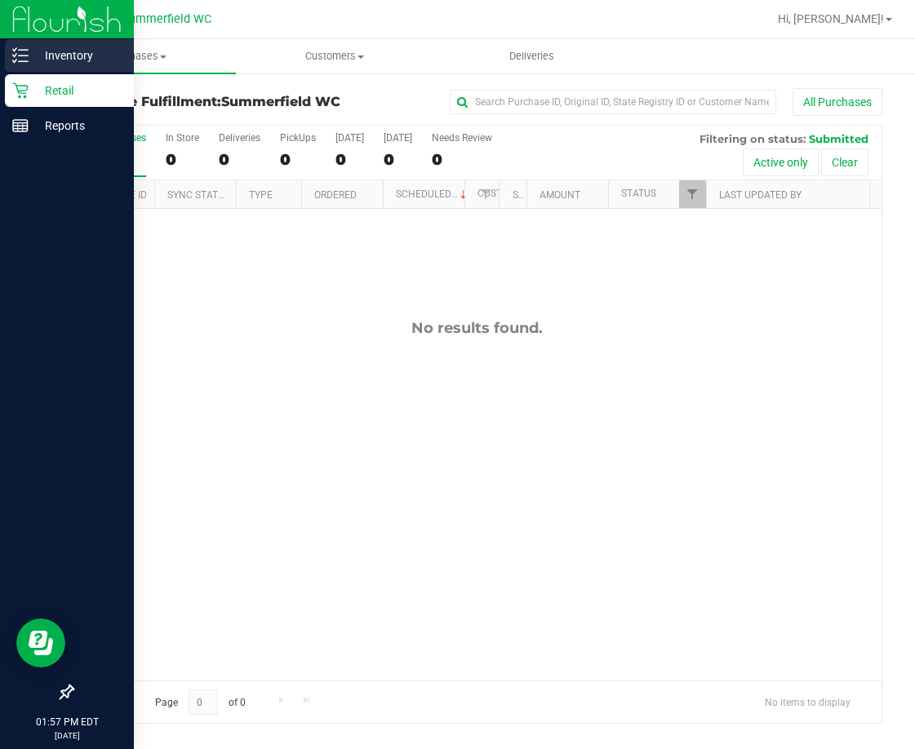
click at [82, 55] on p "Inventory" at bounding box center [78, 56] width 98 height 20
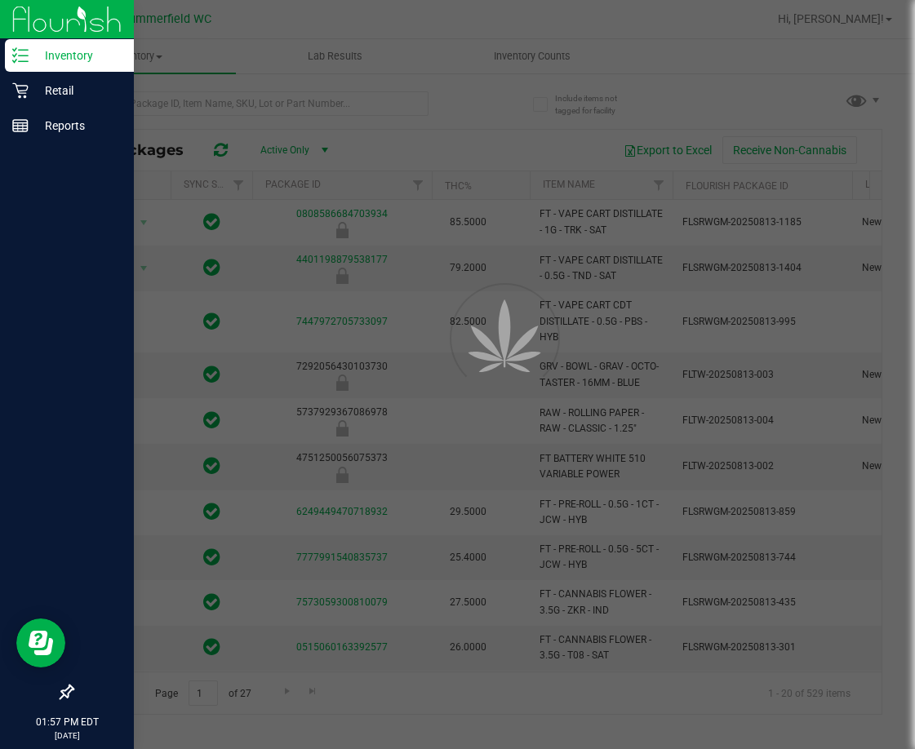
click at [158, 98] on div at bounding box center [457, 374] width 915 height 749
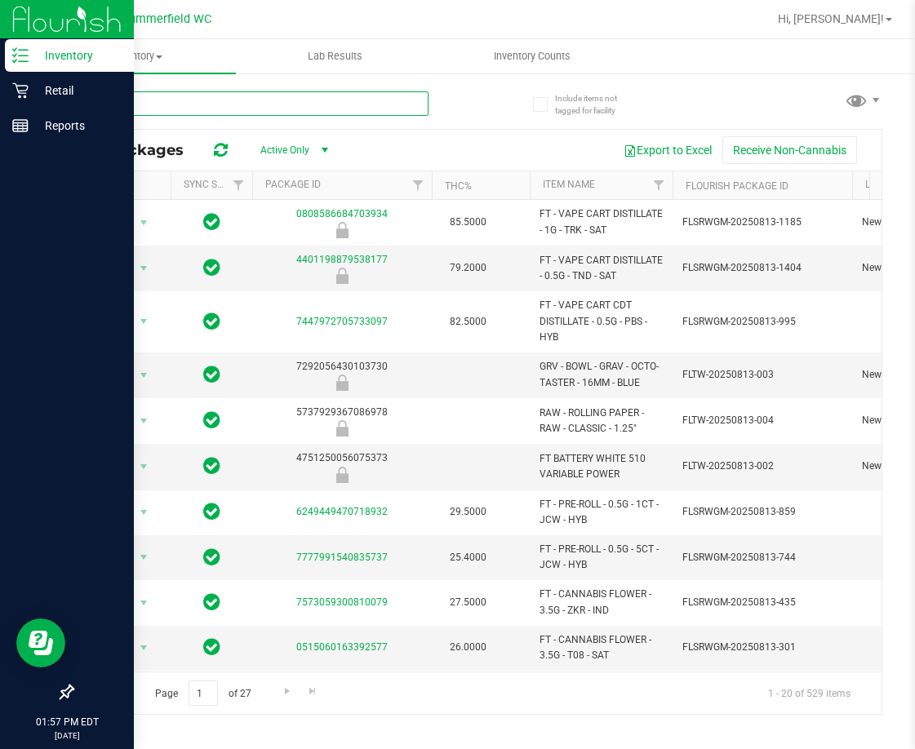
click at [170, 103] on input "text" at bounding box center [250, 103] width 357 height 24
type input "pink"
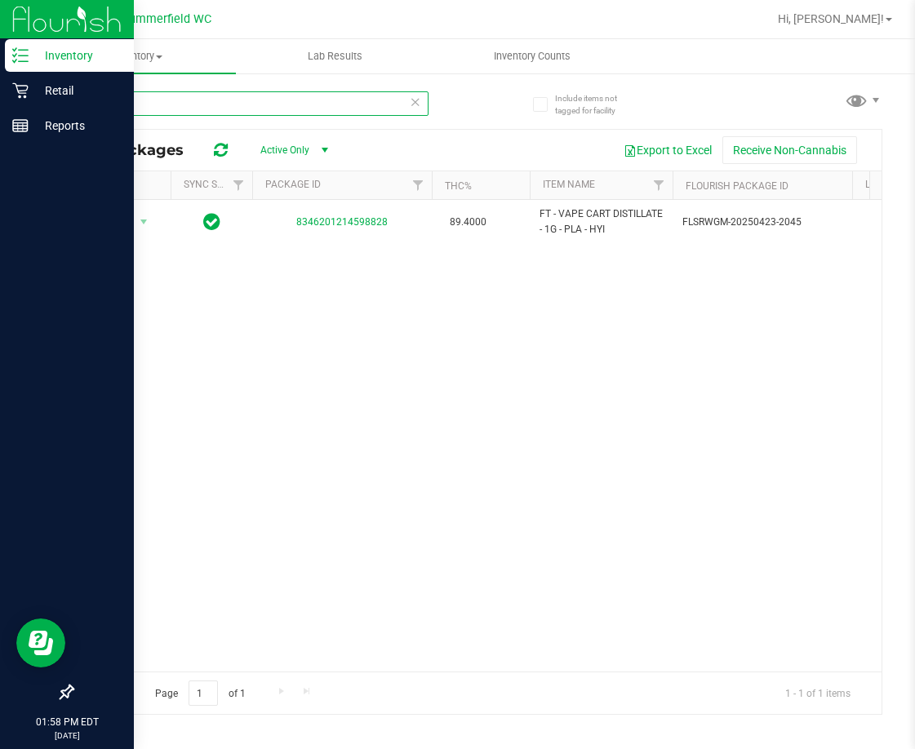
drag, startPoint x: 78, startPoint y: 113, endPoint x: 56, endPoint y: 115, distance: 21.4
click at [56, 115] on div "Include items not tagged for facility pink All Packages Active Only Active Only…" at bounding box center [477, 321] width 876 height 498
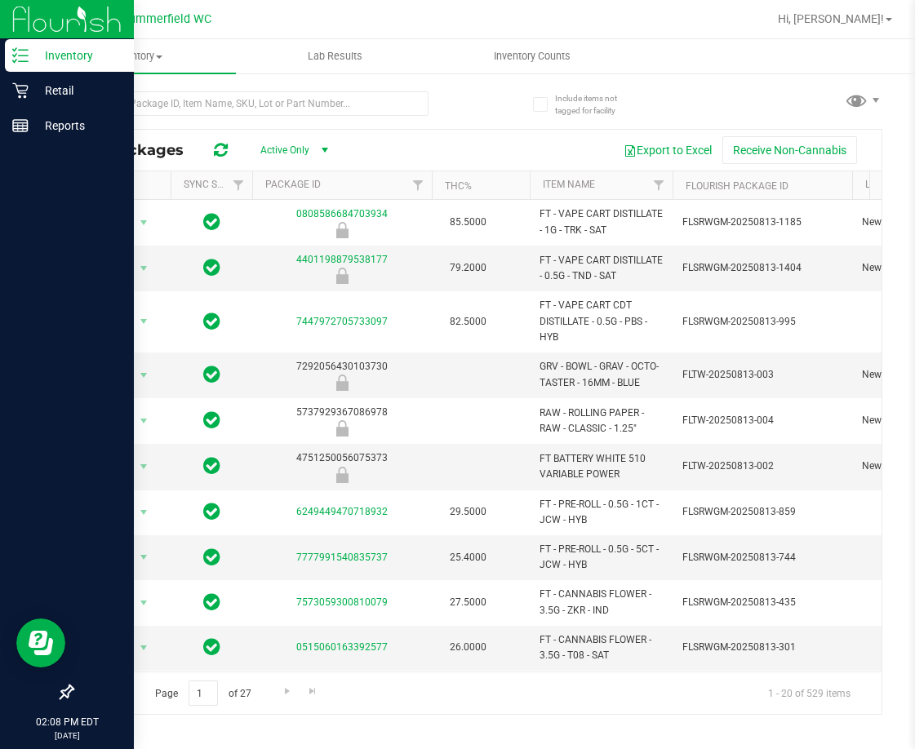
click at [492, 126] on div "All Packages Active Only Active Only Lab Samples Locked All External Internal E…" at bounding box center [477, 395] width 810 height 639
drag, startPoint x: 57, startPoint y: 58, endPoint x: 69, endPoint y: 52, distance: 13.5
click at [59, 56] on p "Inventory" at bounding box center [78, 56] width 98 height 20
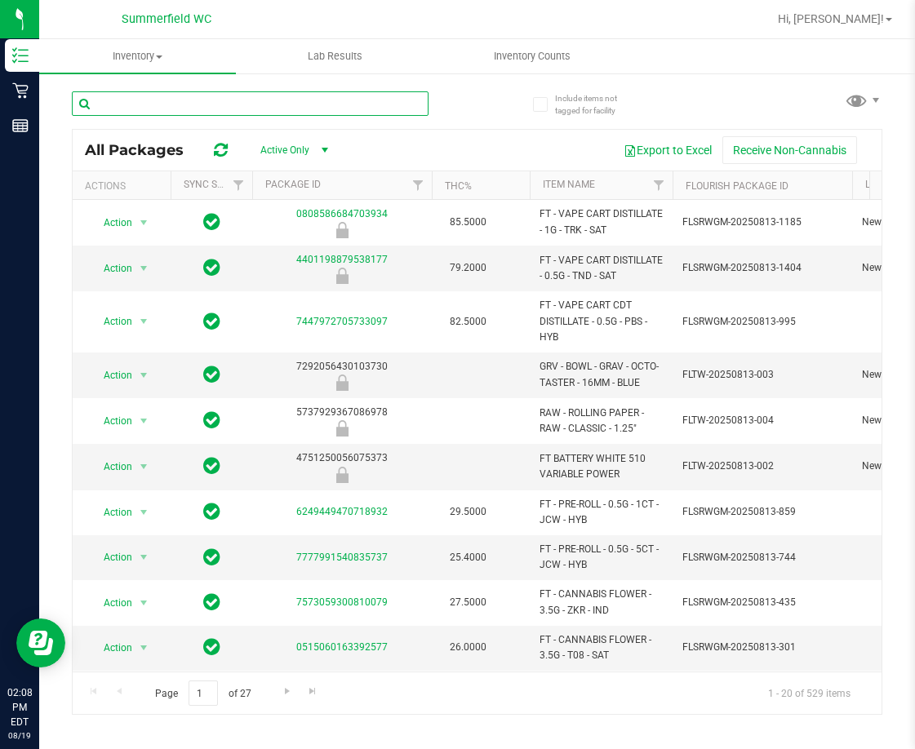
click at [177, 103] on input "text" at bounding box center [250, 103] width 357 height 24
type input "sbc"
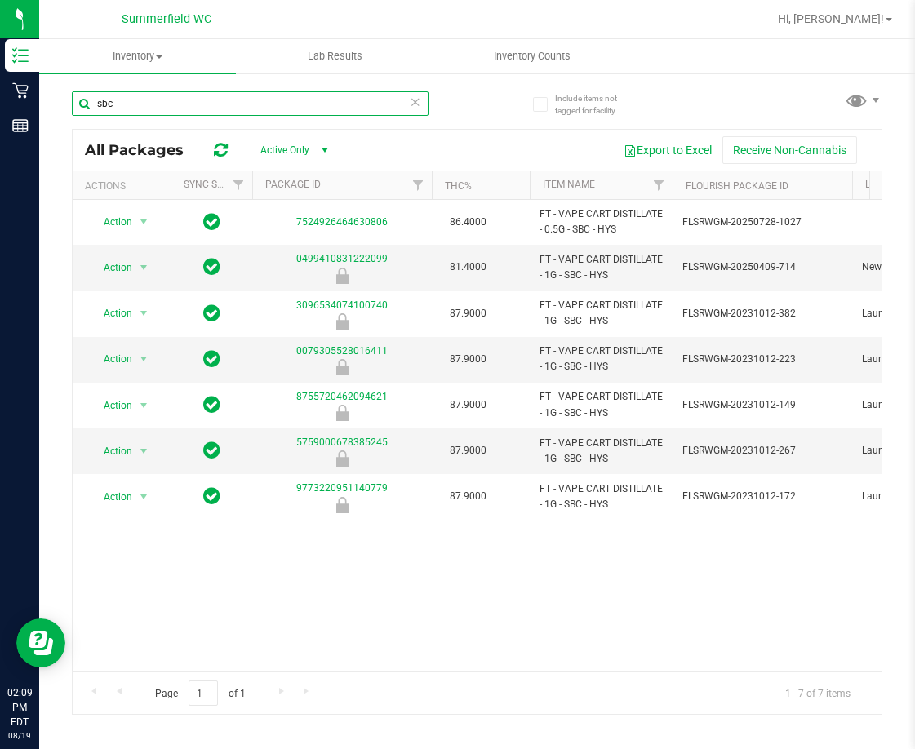
drag, startPoint x: 136, startPoint y: 104, endPoint x: 82, endPoint y: 104, distance: 53.9
click at [82, 104] on input "sbc" at bounding box center [250, 103] width 357 height 24
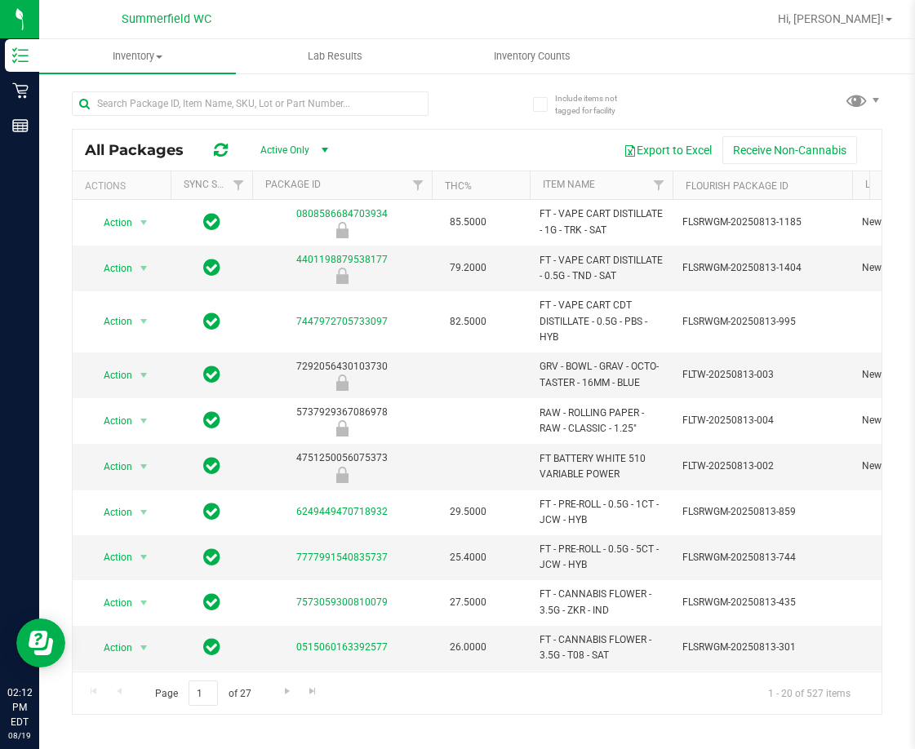
click at [471, 133] on div "All Packages Active Only Active Only Lab Samples Locked All External Internal E…" at bounding box center [477, 150] width 809 height 41
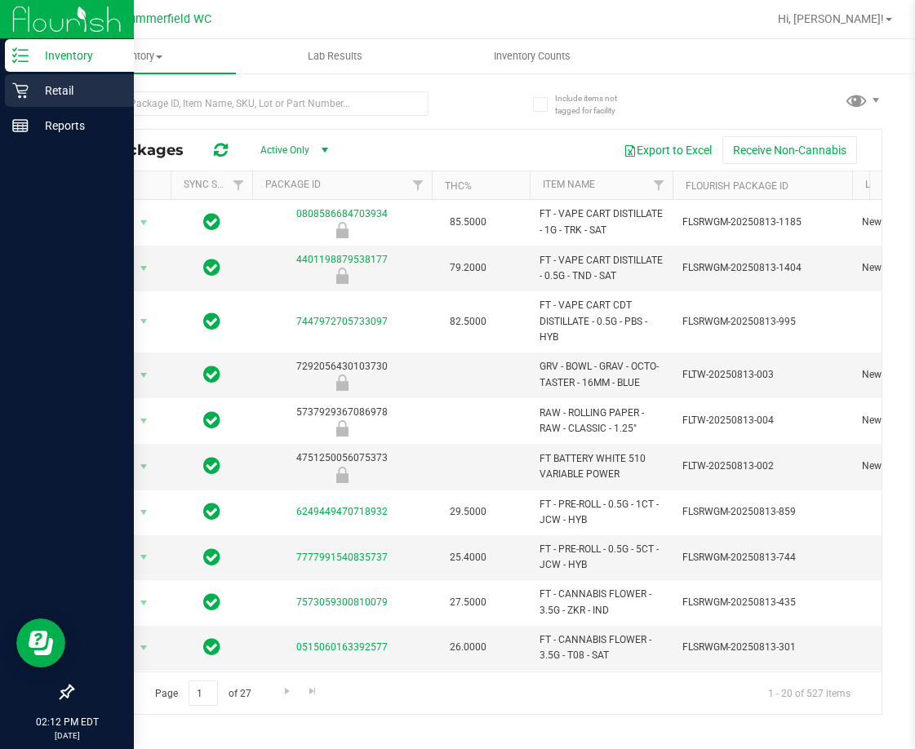
click at [59, 88] on p "Retail" at bounding box center [78, 91] width 98 height 20
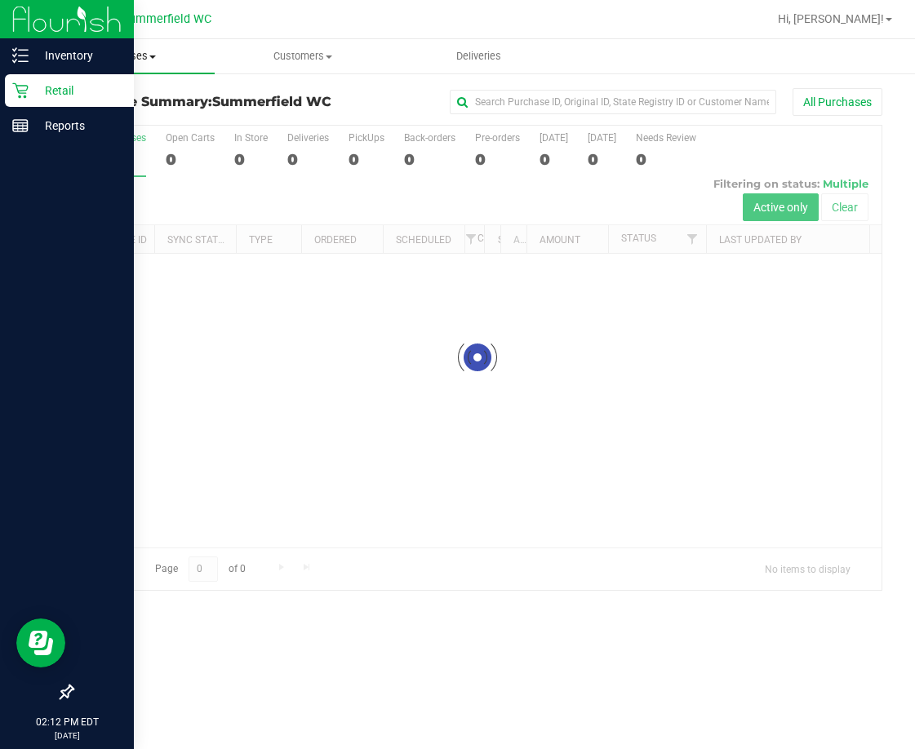
click at [133, 55] on span "Purchases" at bounding box center [126, 56] width 175 height 15
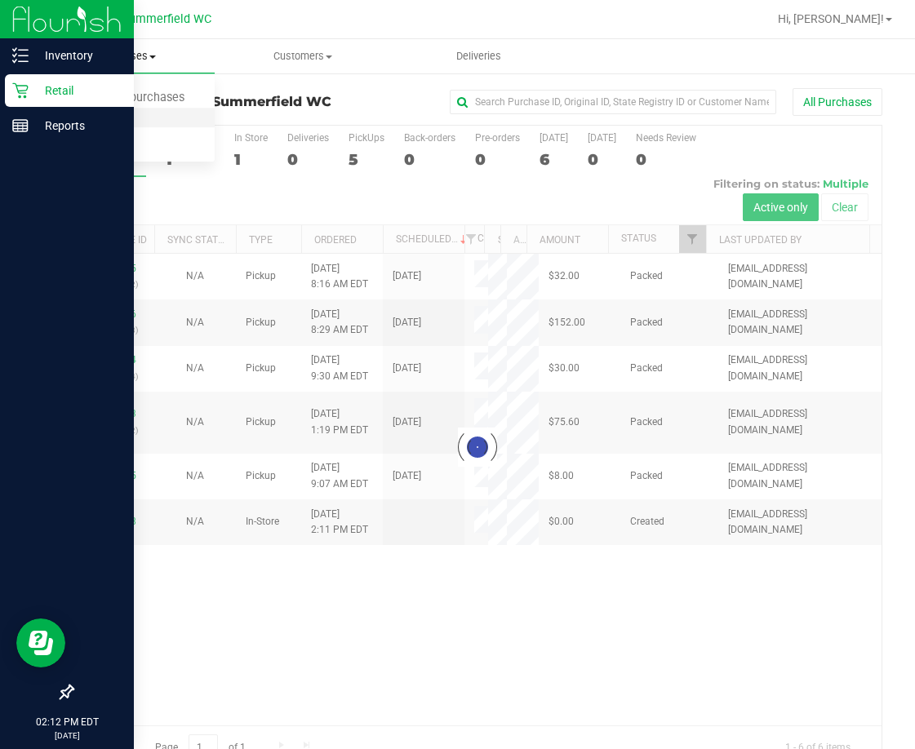
click at [120, 118] on span "Fulfillment" at bounding box center [89, 118] width 101 height 14
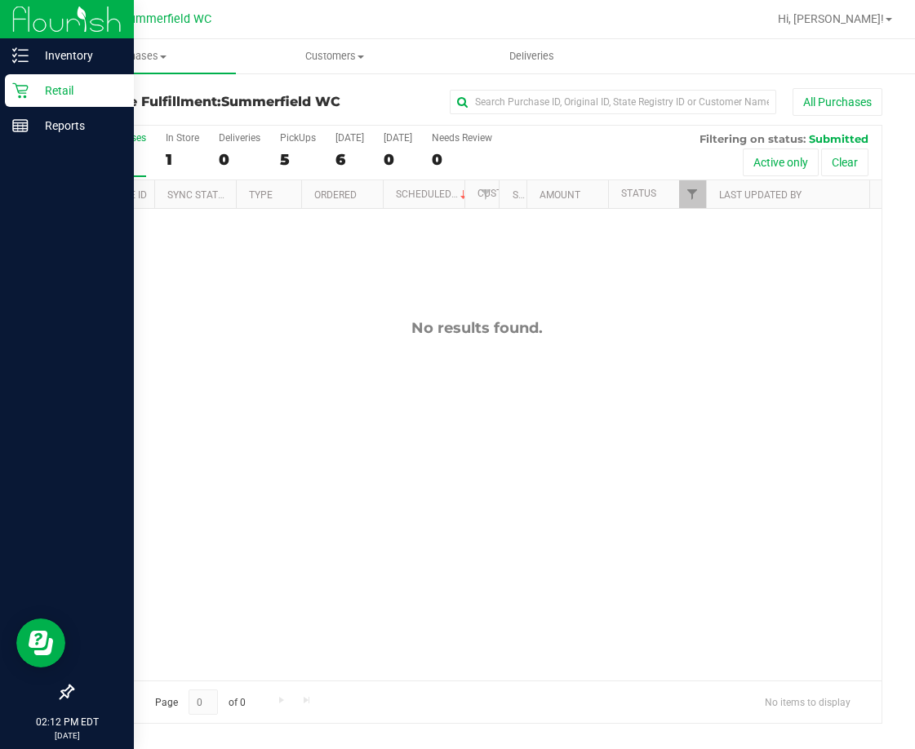
click at [154, 460] on div "No results found." at bounding box center [477, 500] width 809 height 582
click at [242, 357] on div "No results found." at bounding box center [477, 500] width 809 height 582
click at [317, 558] on div "No results found." at bounding box center [477, 500] width 809 height 582
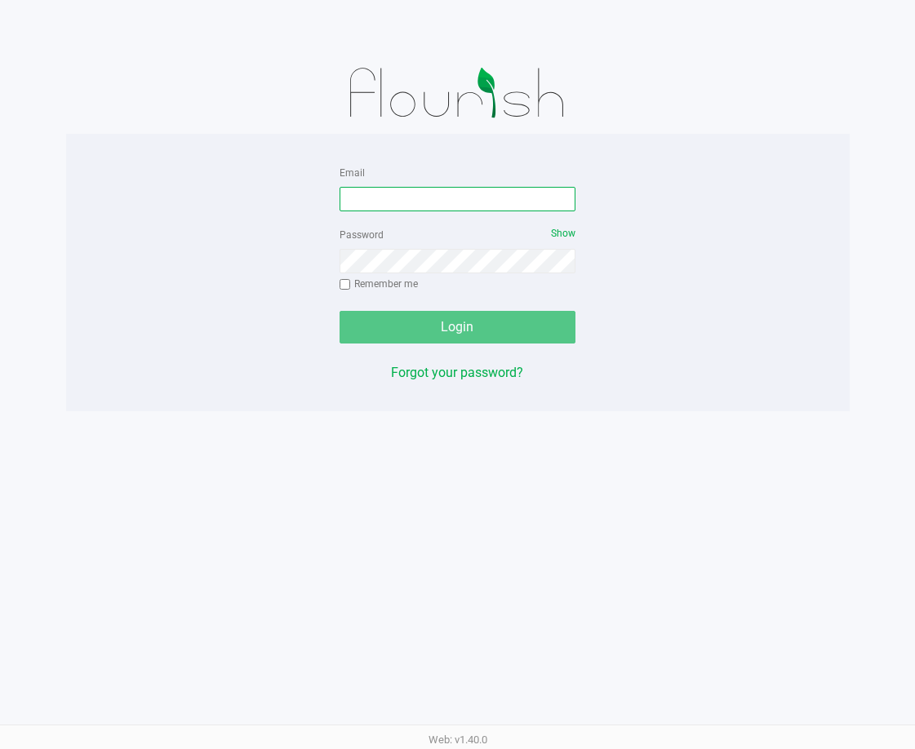
click at [410, 207] on input "Email" at bounding box center [458, 199] width 237 height 24
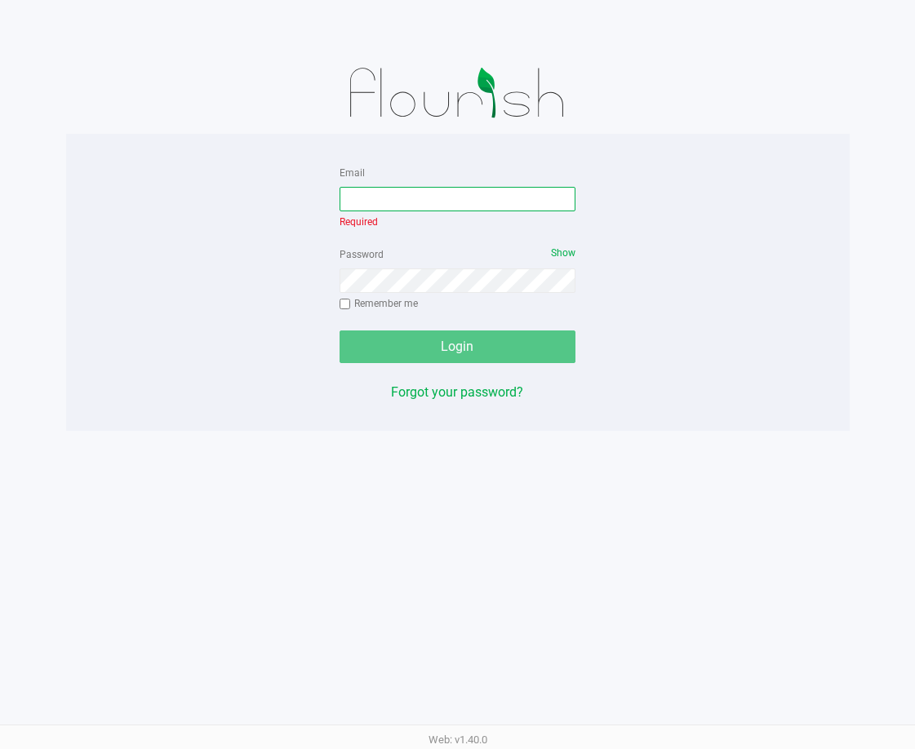
click at [434, 200] on input "Email" at bounding box center [458, 199] width 237 height 24
click at [368, 195] on input "Email" at bounding box center [458, 199] width 237 height 24
type input "[EMAIL_ADDRESS][DOMAIN_NAME]"
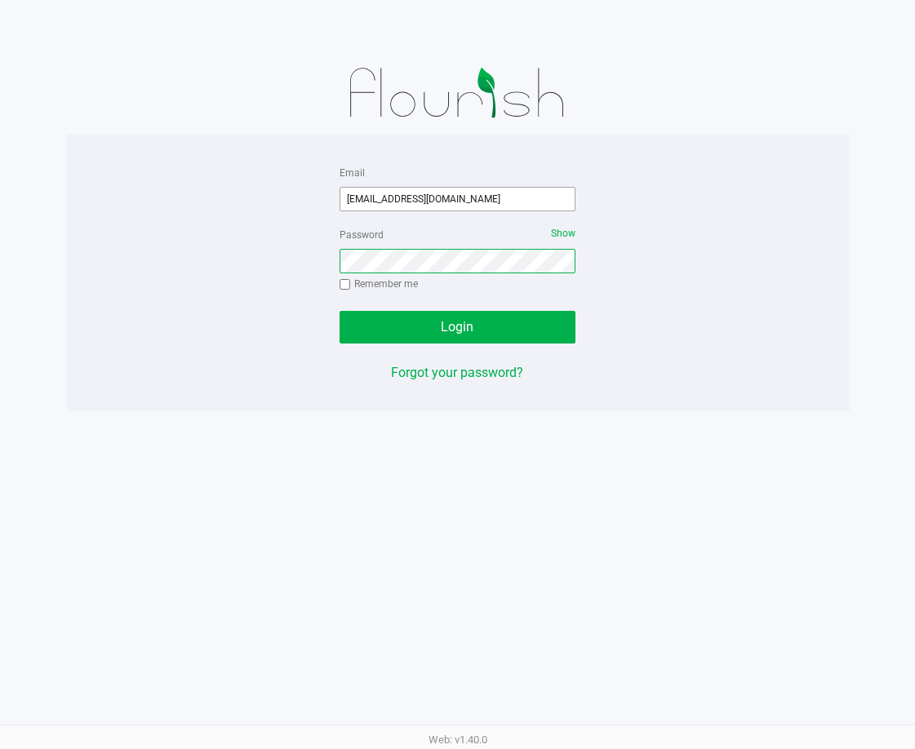
click at [340, 311] on button "Login" at bounding box center [458, 327] width 237 height 33
